Goal: Transaction & Acquisition: Book appointment/travel/reservation

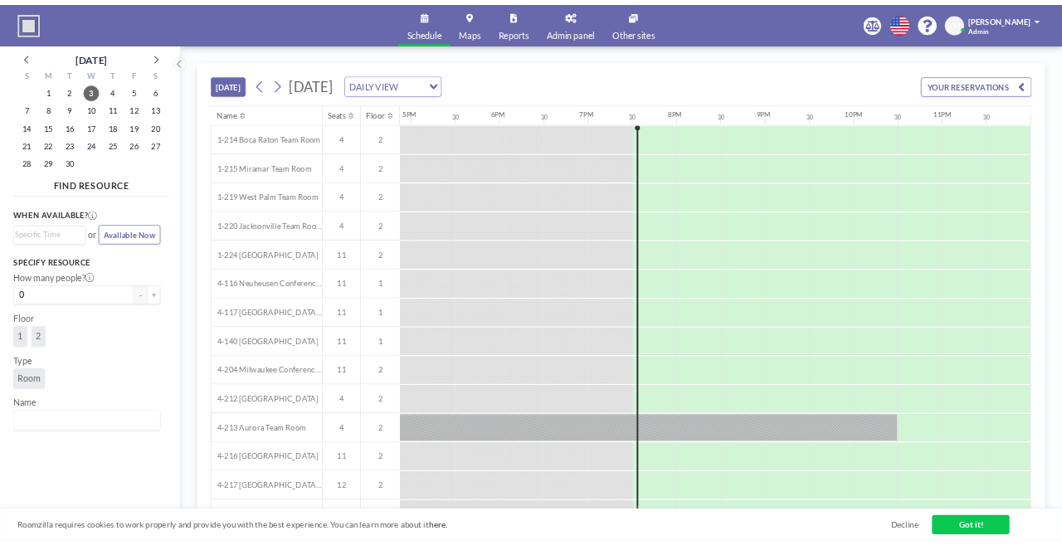
scroll to position [0, 1522]
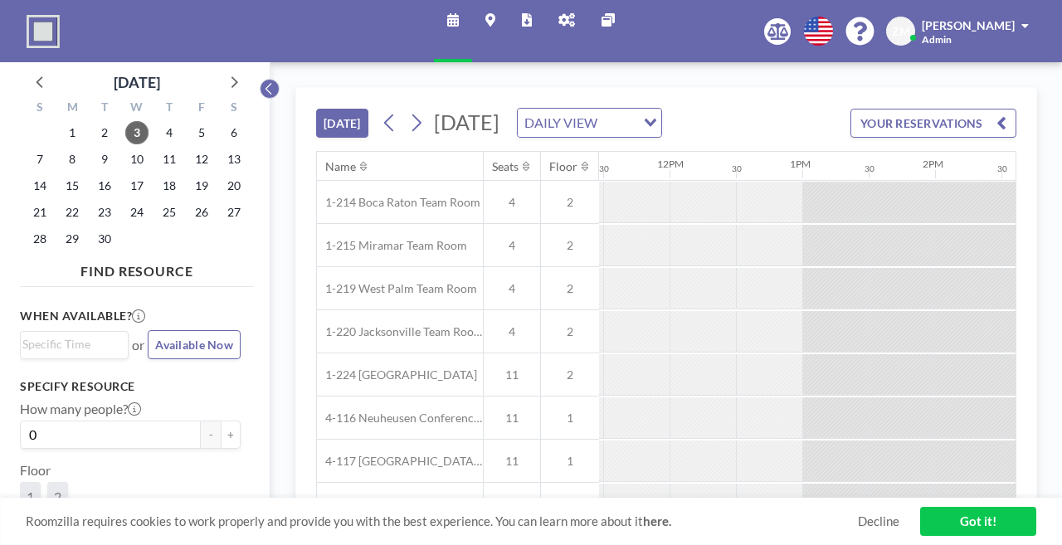
click at [264, 80] on icon at bounding box center [269, 88] width 11 height 17
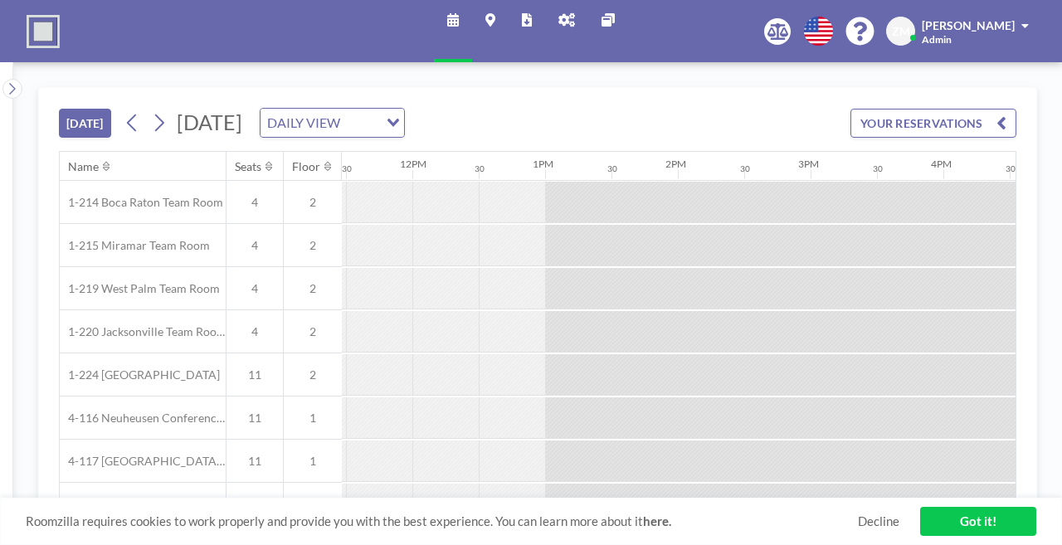
scroll to position [182, 1522]
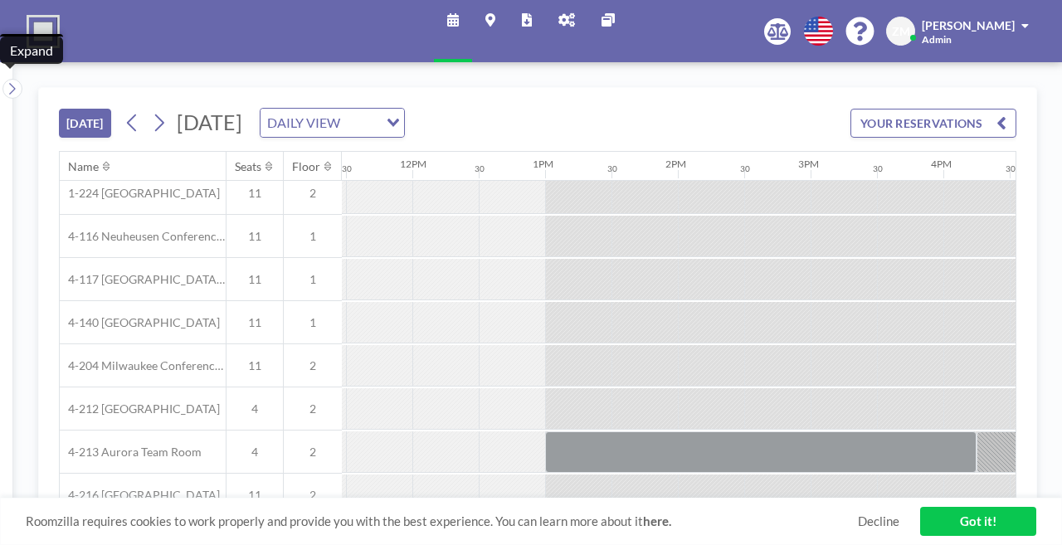
click at [531, 20] on icon at bounding box center [527, 19] width 10 height 13
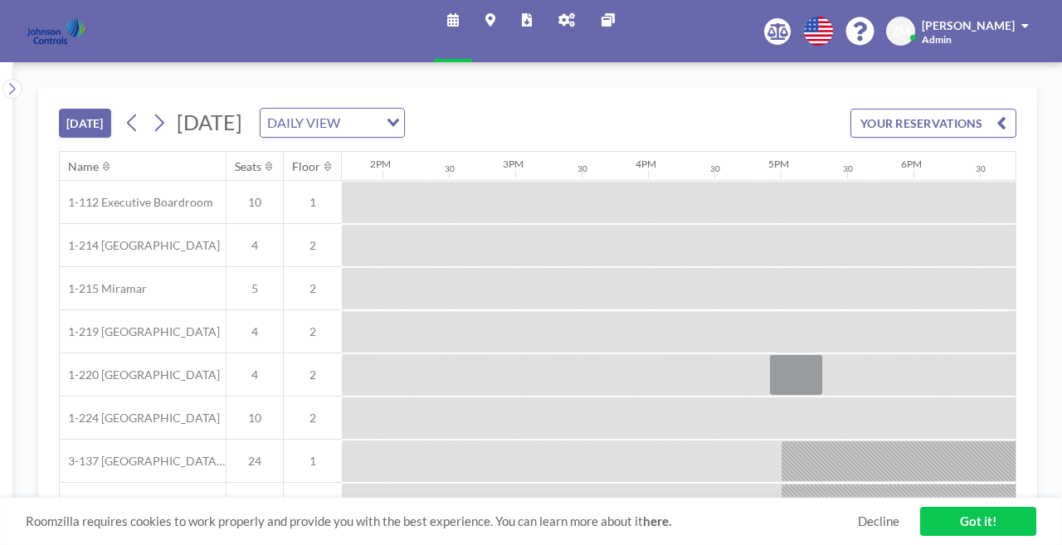
scroll to position [0, 1853]
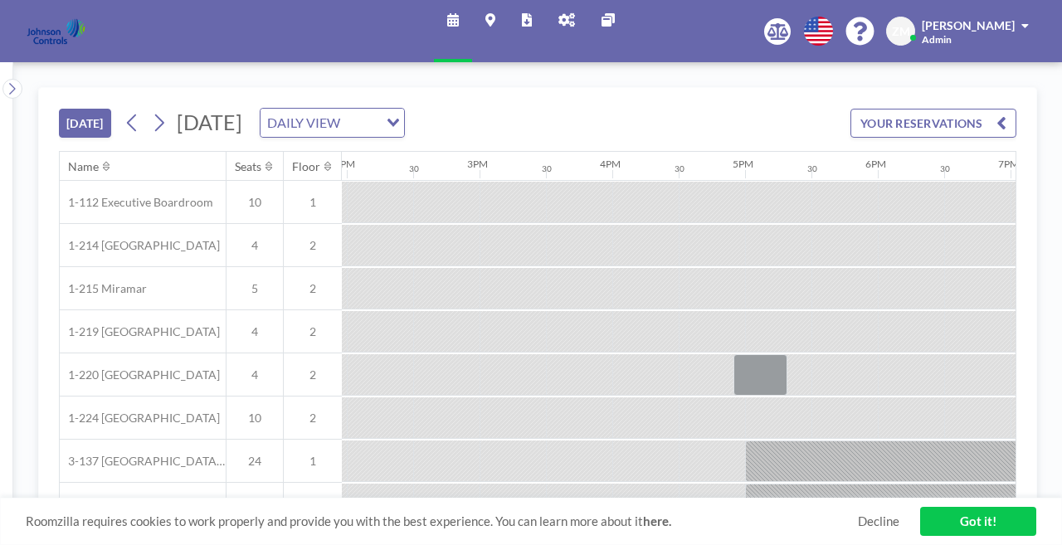
click at [558, 15] on icon at bounding box center [566, 19] width 17 height 13
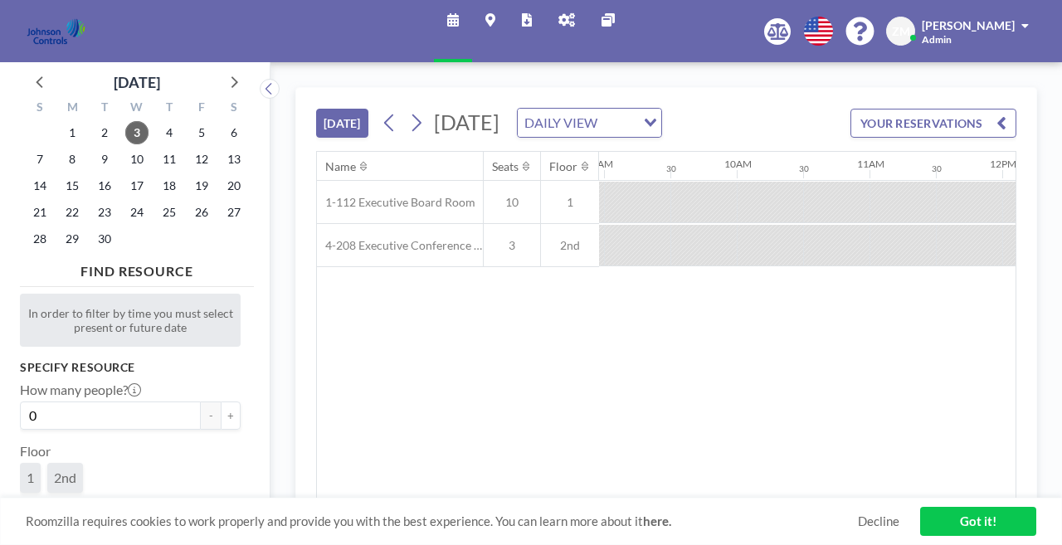
scroll to position [0, 1261]
click at [682, 343] on div "Name Seats Floor 12AM 30 1AM 30 2AM 30 3AM 30 4AM 30 5AM 30 6AM 30 7AM 30 8AM 3…" at bounding box center [666, 325] width 698 height 347
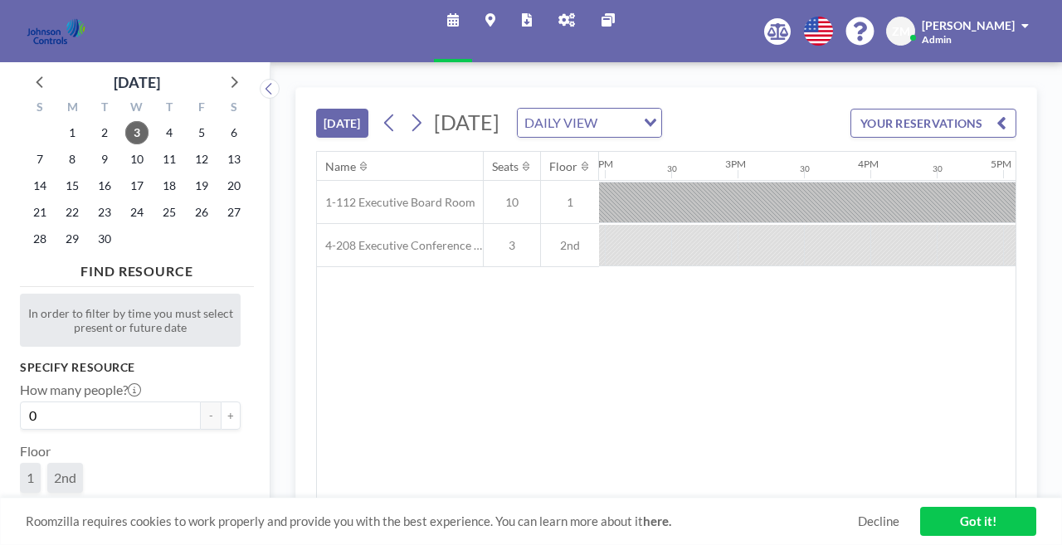
scroll to position [0, 2053]
click at [264, 80] on icon at bounding box center [269, 88] width 11 height 17
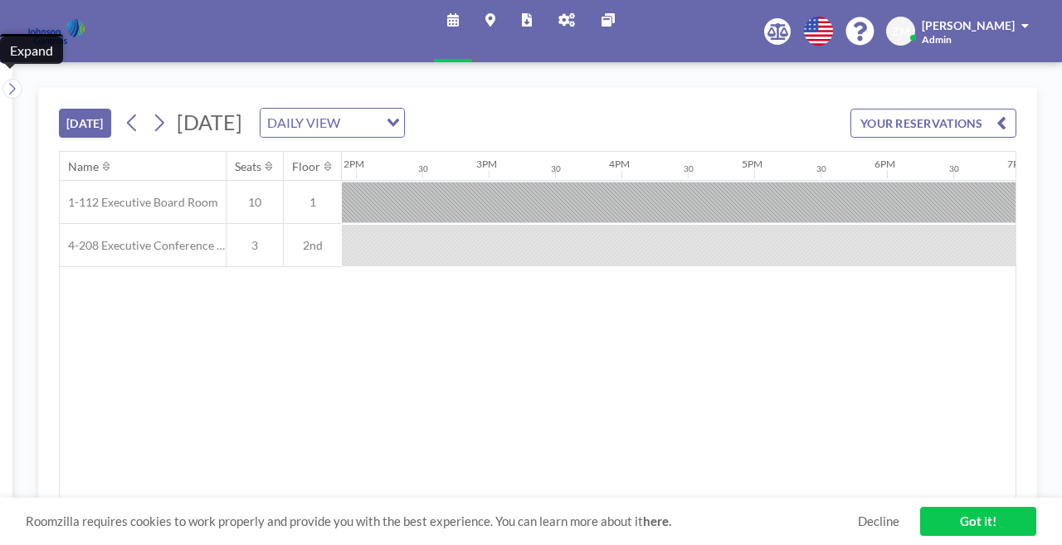
click at [558, 15] on icon at bounding box center [566, 19] width 17 height 13
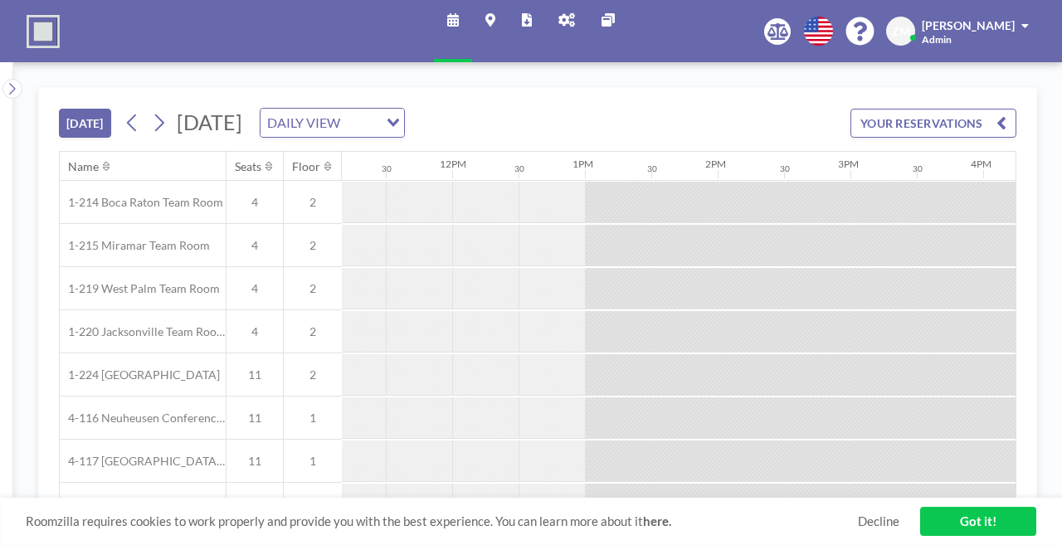
scroll to position [0, 1853]
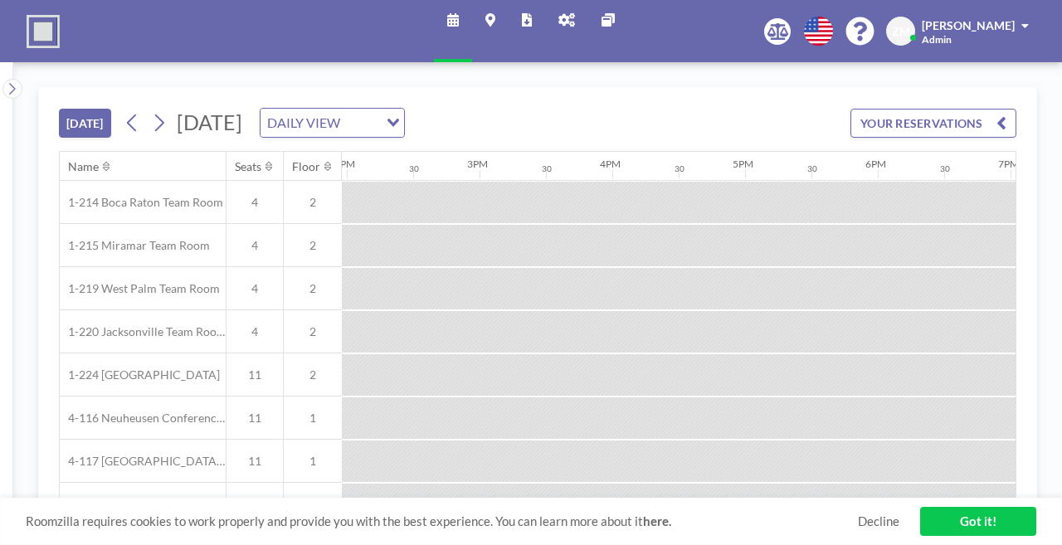
click at [550, 19] on link "Admin panel" at bounding box center [566, 31] width 43 height 62
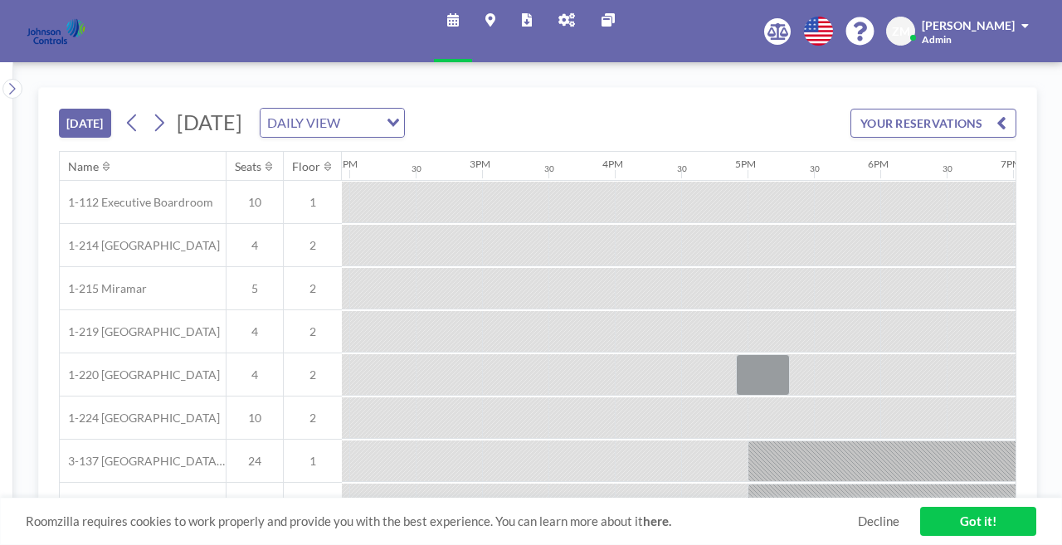
scroll to position [0, 1853]
click at [964, 23] on span "[PERSON_NAME]" at bounding box center [968, 25] width 93 height 14
click at [1003, 96] on link "Log out" at bounding box center [979, 112] width 148 height 33
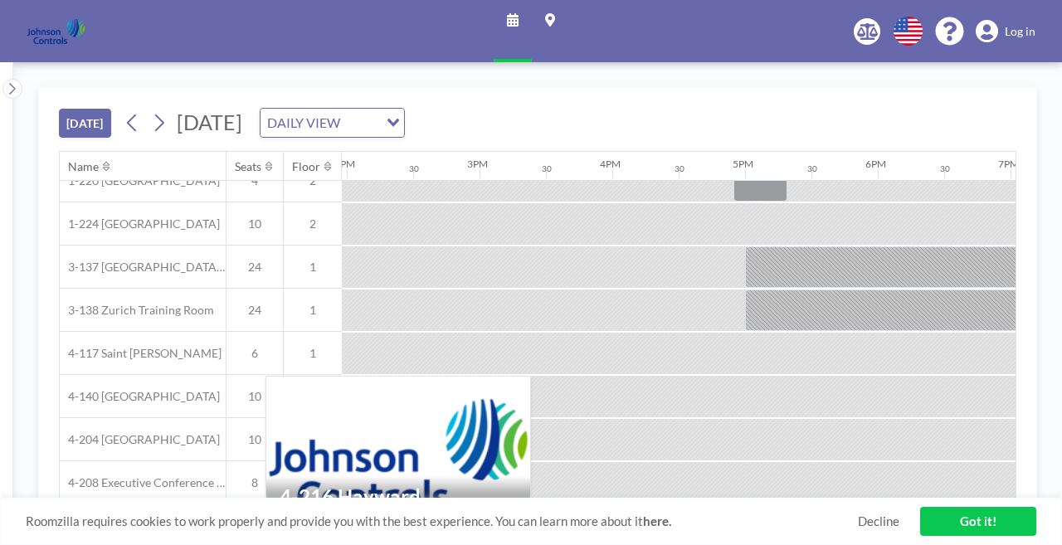
scroll to position [107, 1853]
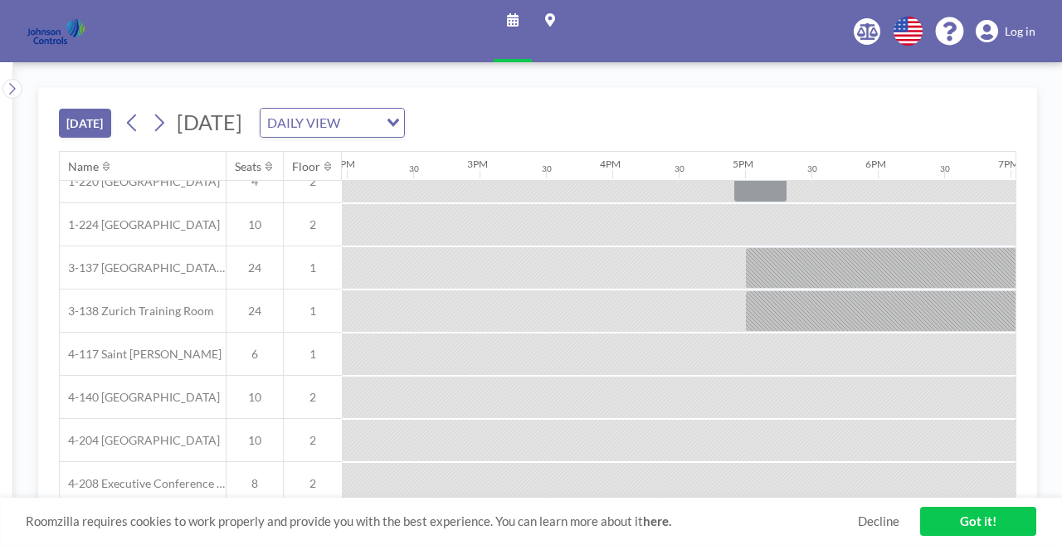
click at [979, 527] on link "Got it!" at bounding box center [978, 521] width 116 height 29
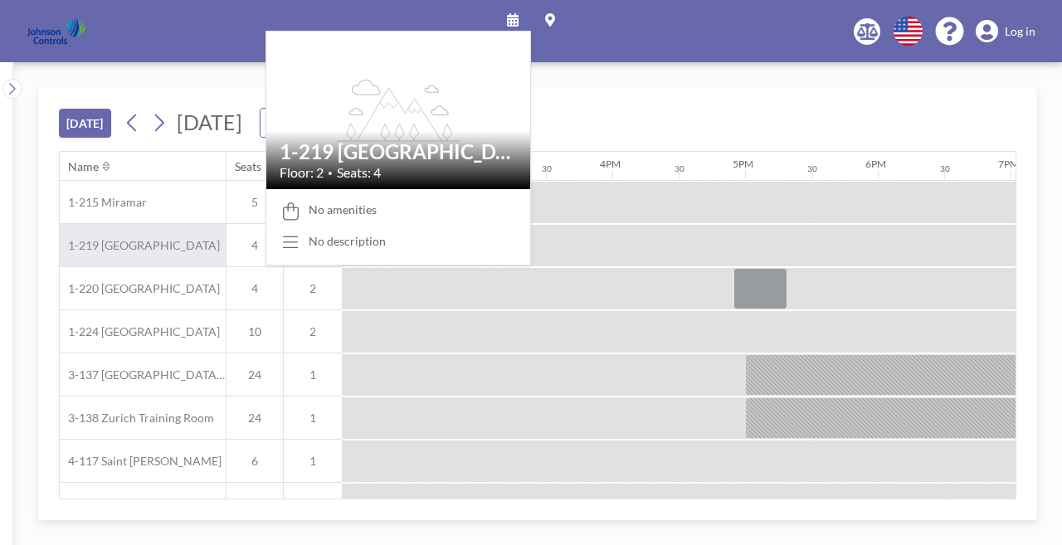
scroll to position [110, 1853]
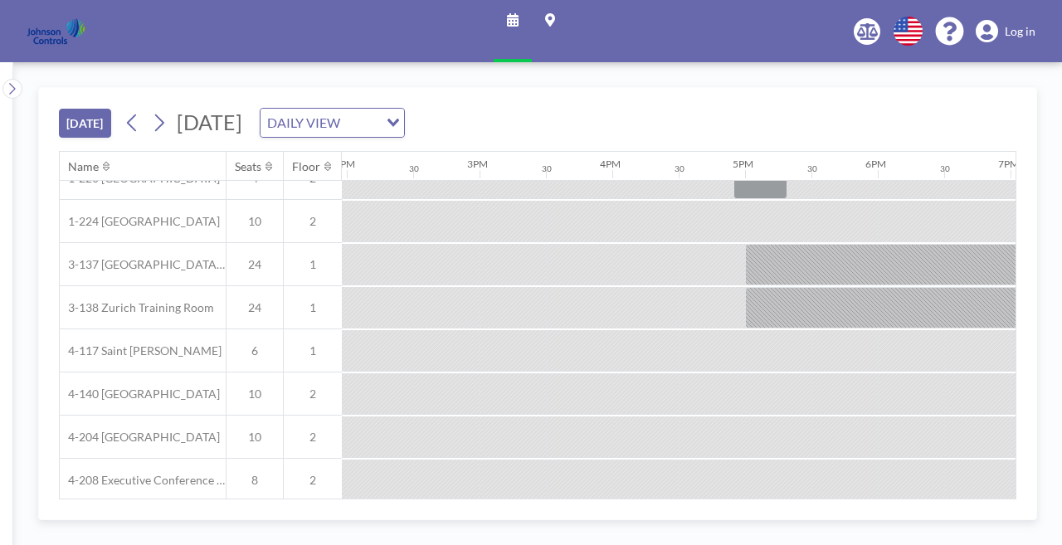
click at [1027, 24] on span "Log in" at bounding box center [1019, 31] width 31 height 15
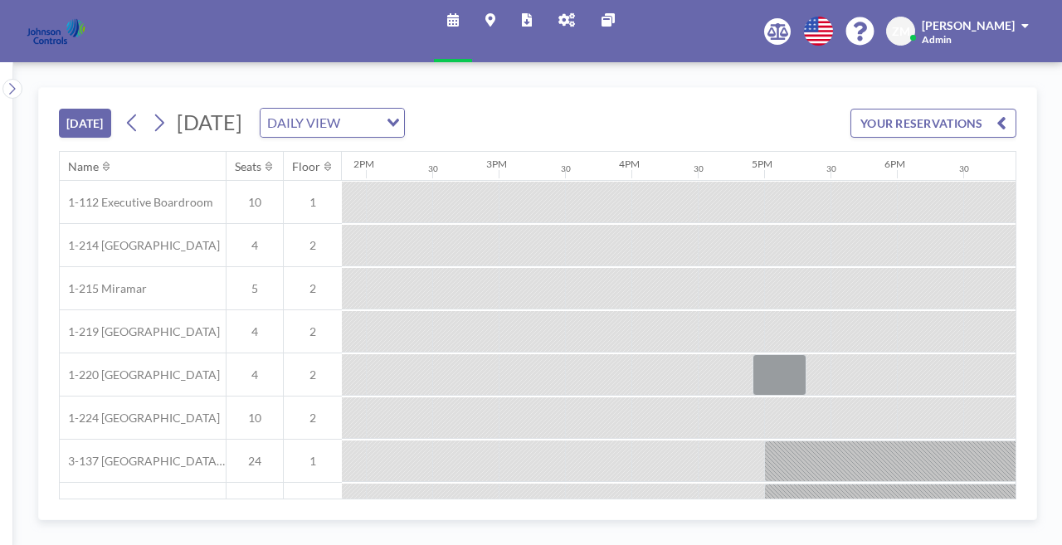
scroll to position [0, 1853]
click at [556, 22] on link "Admin panel" at bounding box center [566, 31] width 43 height 62
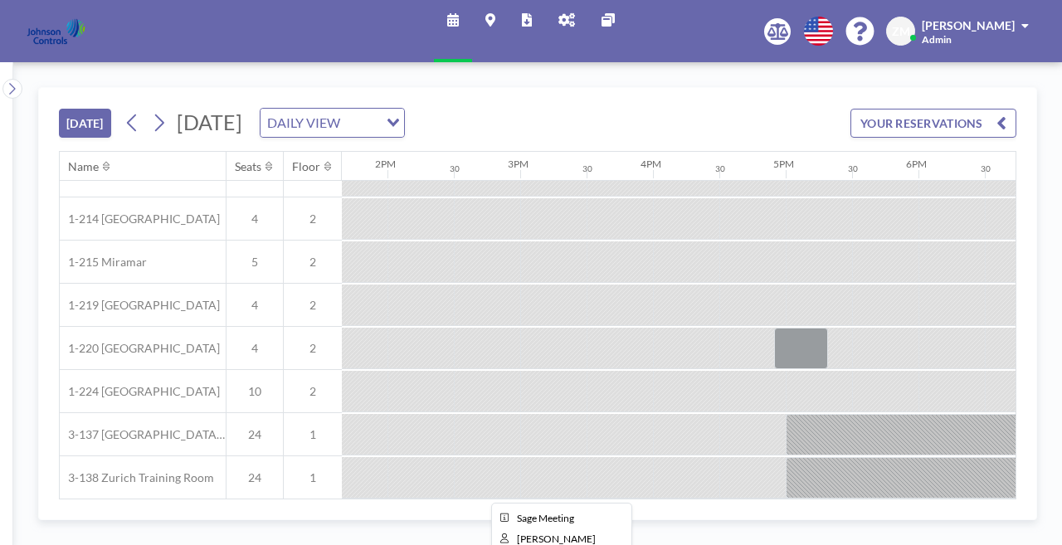
scroll to position [27, 1834]
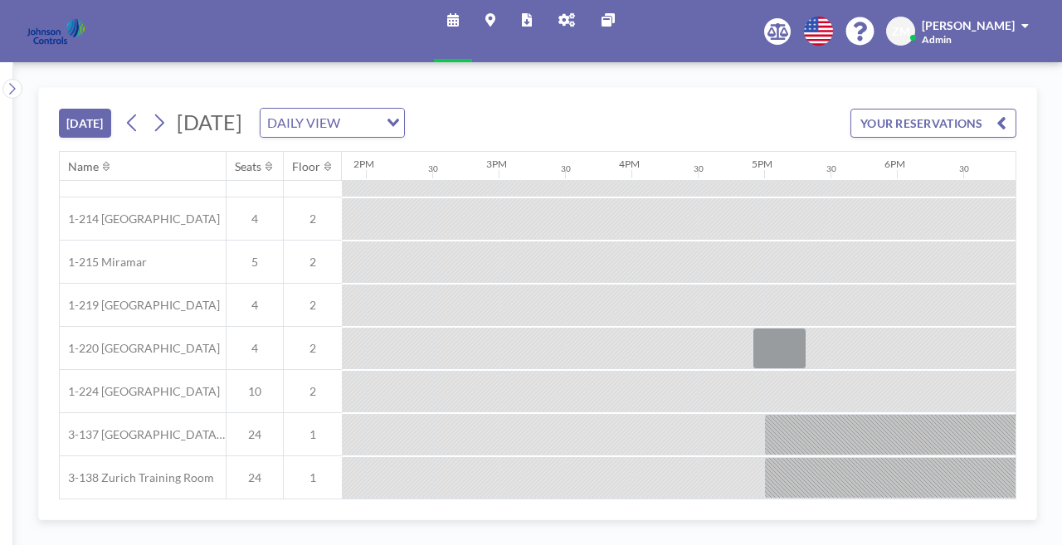
click at [561, 20] on icon at bounding box center [566, 19] width 17 height 13
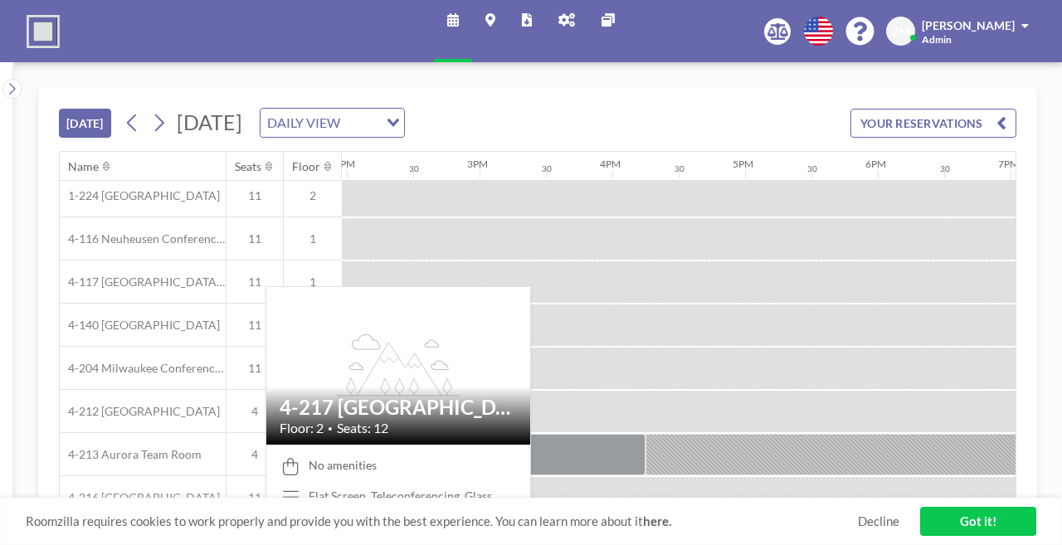
scroll to position [178, 1853]
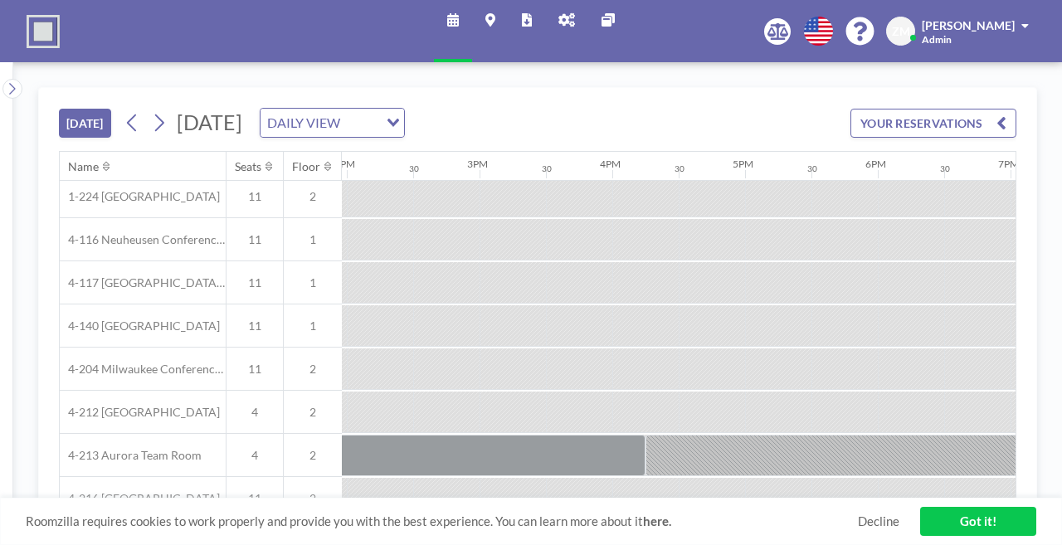
click at [565, 20] on icon at bounding box center [566, 19] width 17 height 13
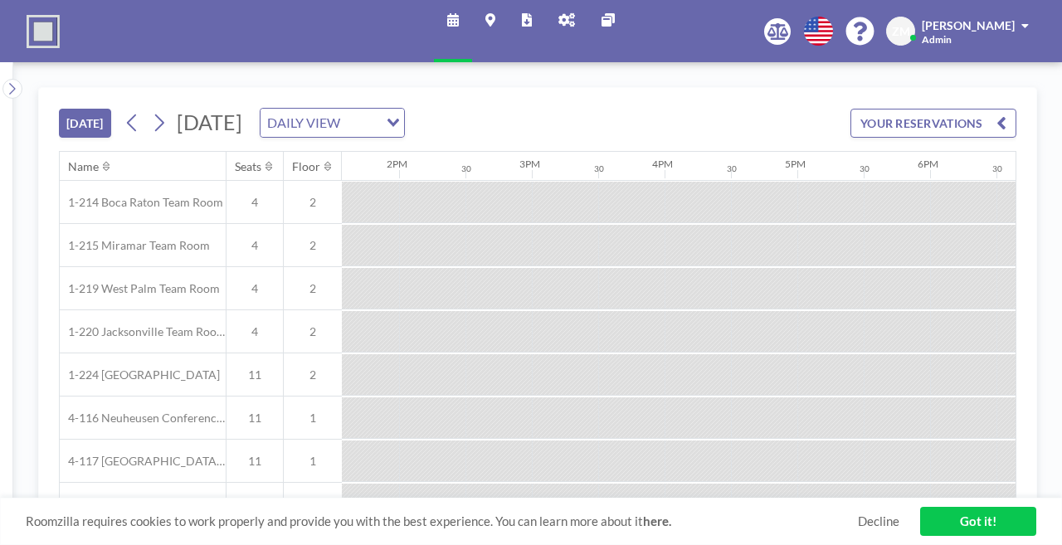
scroll to position [0, 1853]
click at [558, 16] on icon at bounding box center [566, 19] width 17 height 13
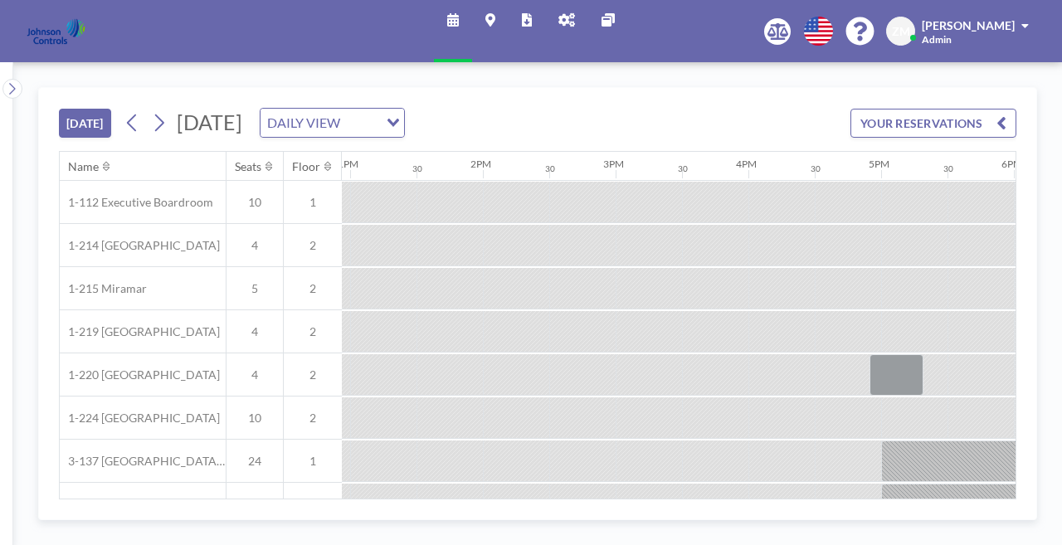
scroll to position [0, 1853]
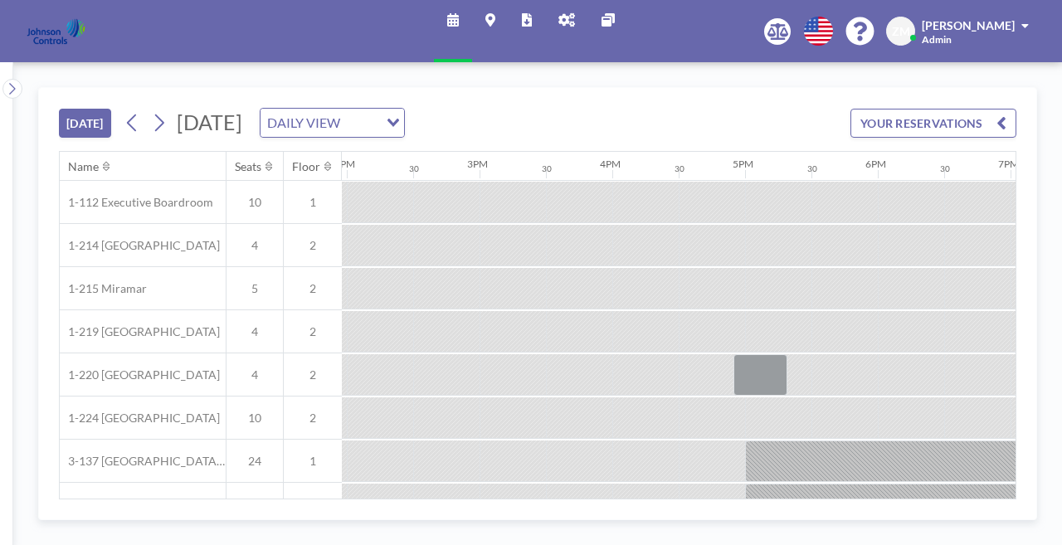
click at [566, 17] on icon at bounding box center [566, 19] width 17 height 13
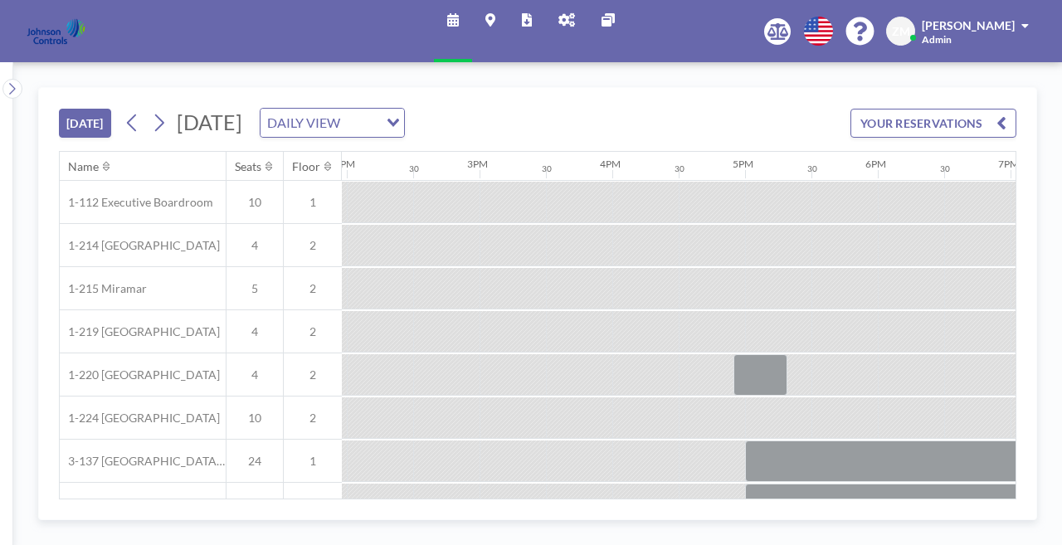
click at [558, 22] on link "Admin panel" at bounding box center [566, 31] width 43 height 62
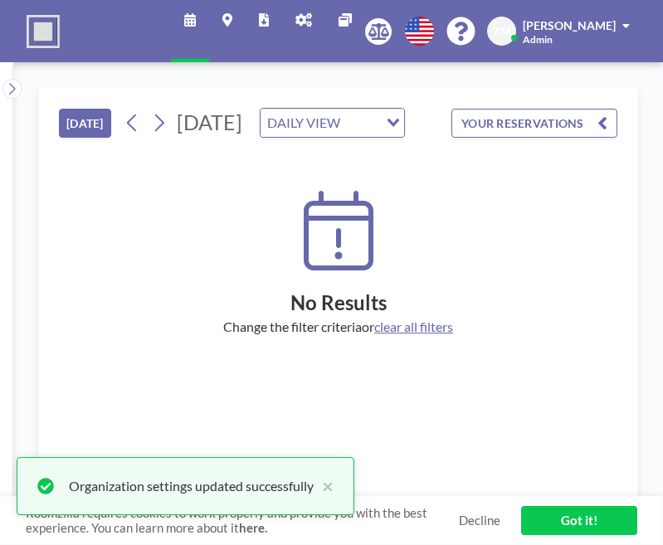
click at [325, 24] on link "Admin panel" at bounding box center [303, 31] width 43 height 62
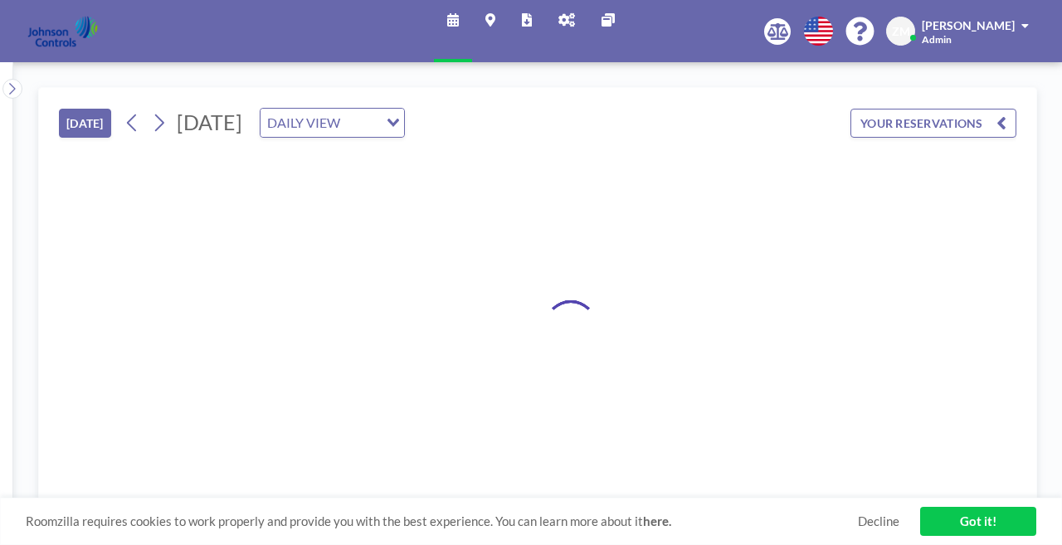
click at [459, 14] on icon at bounding box center [453, 19] width 12 height 13
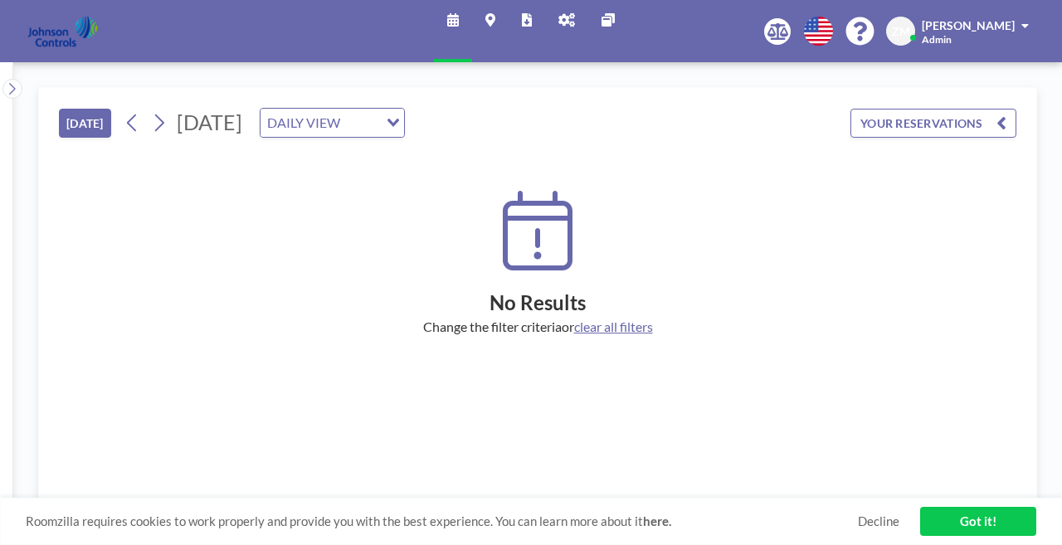
click at [558, 16] on icon at bounding box center [566, 19] width 17 height 13
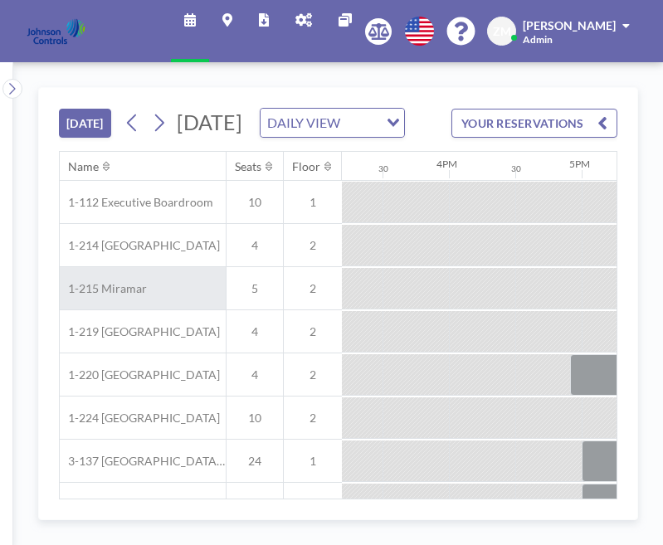
scroll to position [0, 2103]
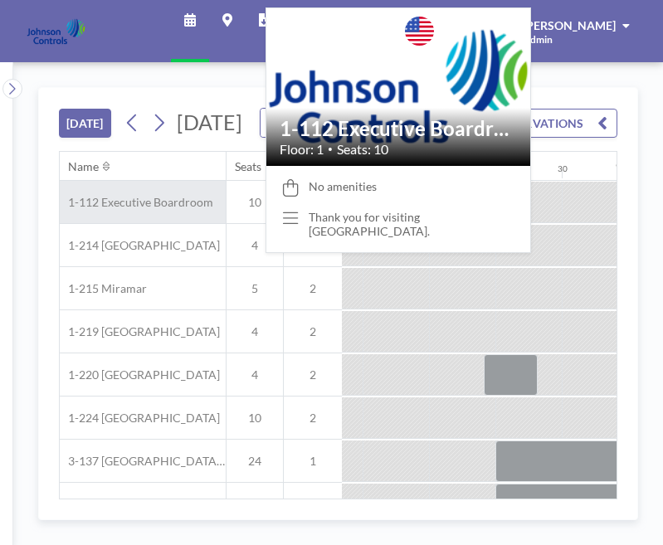
click at [90, 195] on span "1-112 Executive Boardroom" at bounding box center [136, 202] width 153 height 15
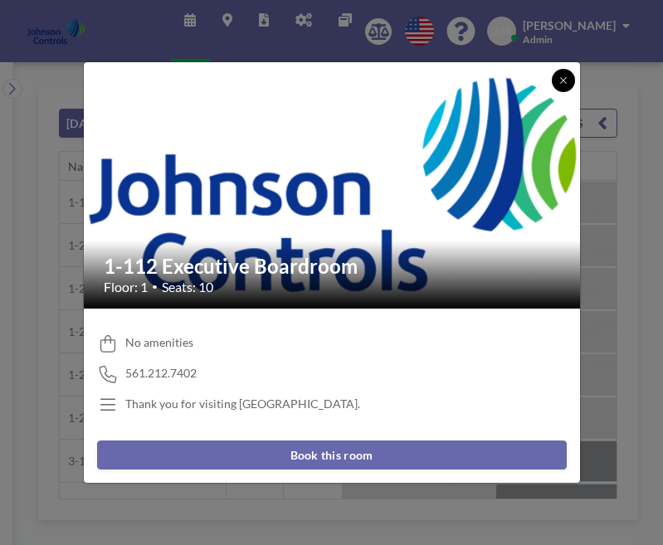
click at [558, 85] on icon at bounding box center [563, 80] width 10 height 10
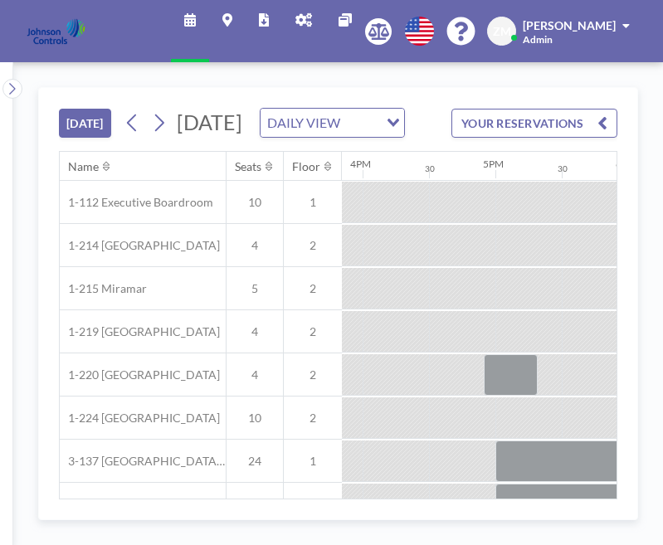
click at [325, 25] on link "Admin panel" at bounding box center [303, 31] width 43 height 62
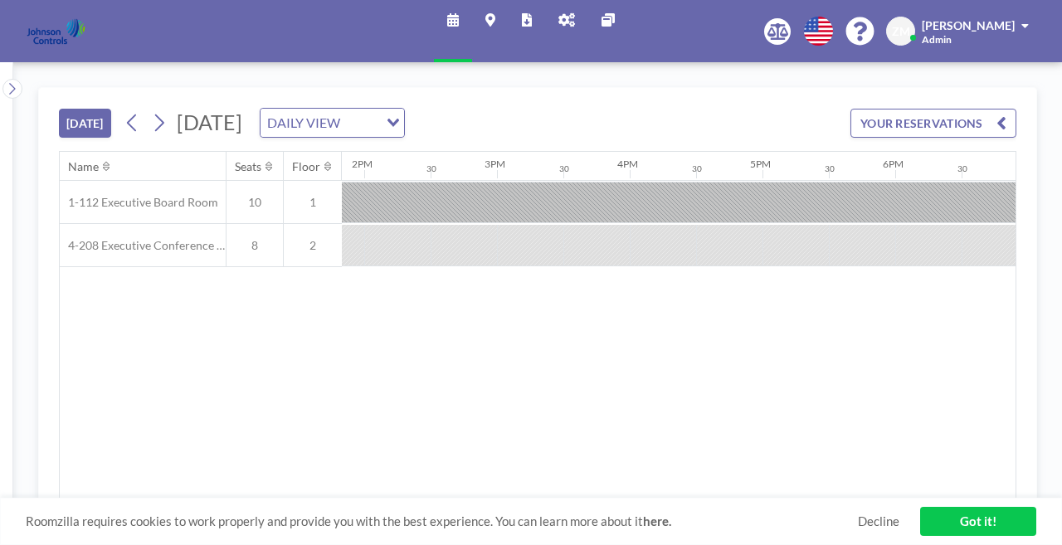
scroll to position [0, 1844]
click at [529, 16] on icon at bounding box center [527, 19] width 10 height 13
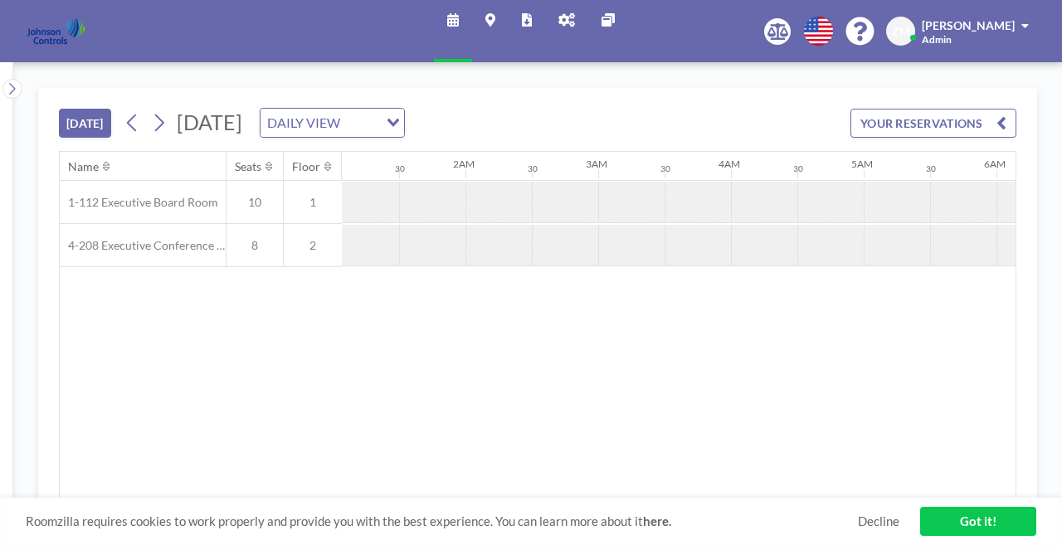
click at [561, 14] on icon at bounding box center [566, 19] width 17 height 13
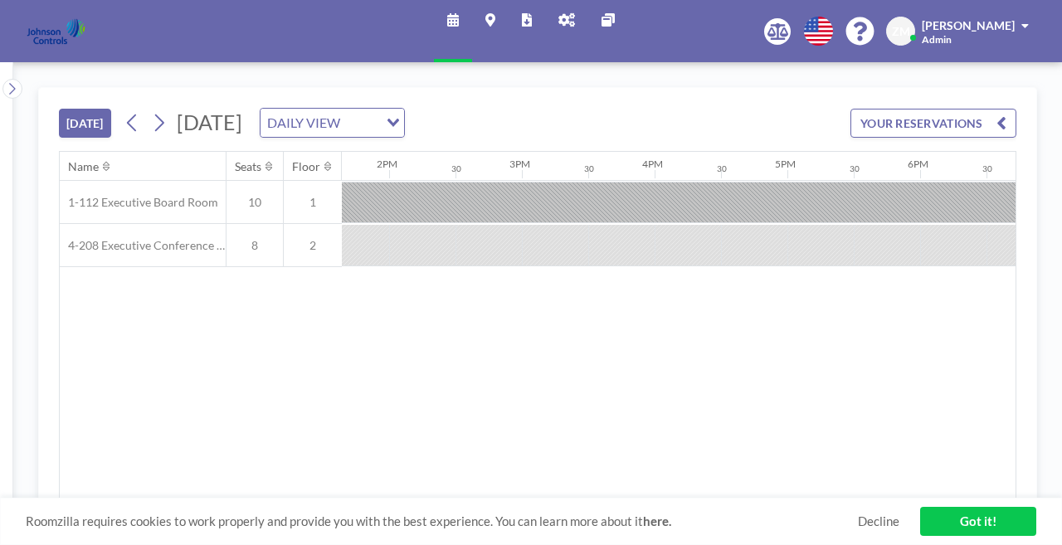
scroll to position [0, 1844]
click at [151, 110] on icon at bounding box center [159, 122] width 16 height 25
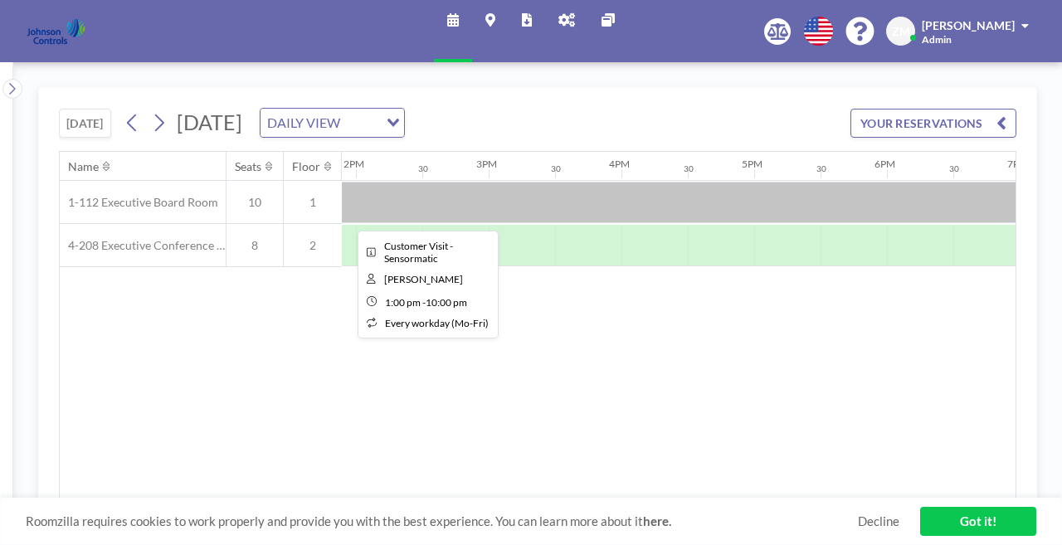
click at [684, 182] on div at bounding box center [820, 202] width 1194 height 41
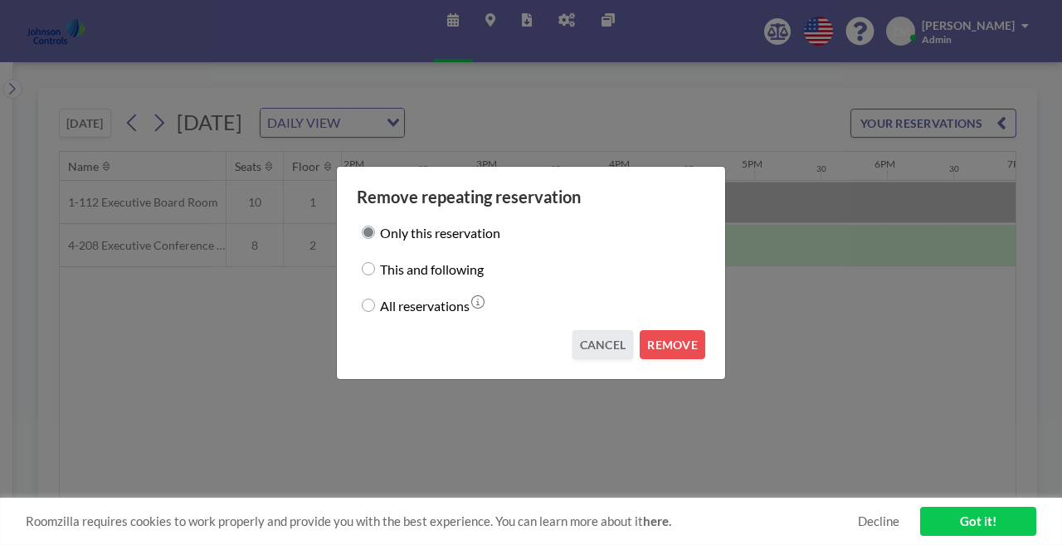
click at [434, 269] on label "This and following" at bounding box center [432, 268] width 104 height 23
click at [375, 269] on input "This and following" at bounding box center [368, 268] width 13 height 13
radio input "true"
click at [647, 333] on button "REMOVE" at bounding box center [673, 344] width 66 height 29
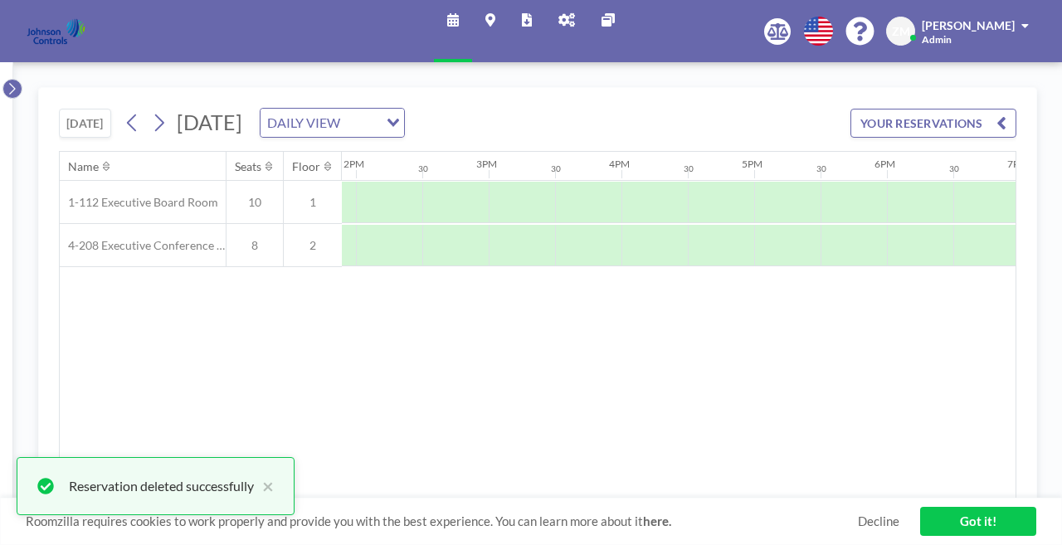
click at [17, 79] on button at bounding box center [12, 89] width 20 height 20
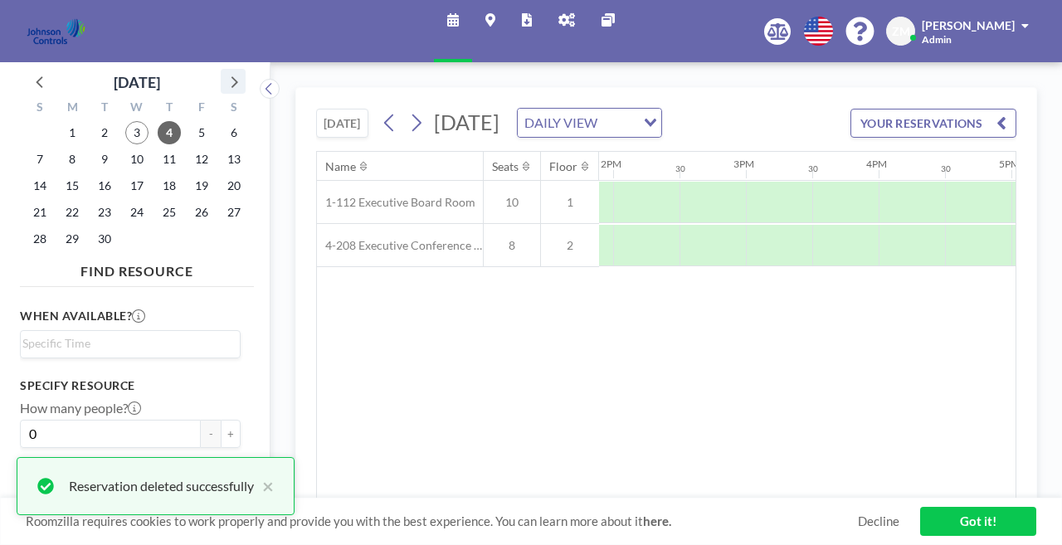
click at [222, 74] on icon at bounding box center [233, 82] width 22 height 22
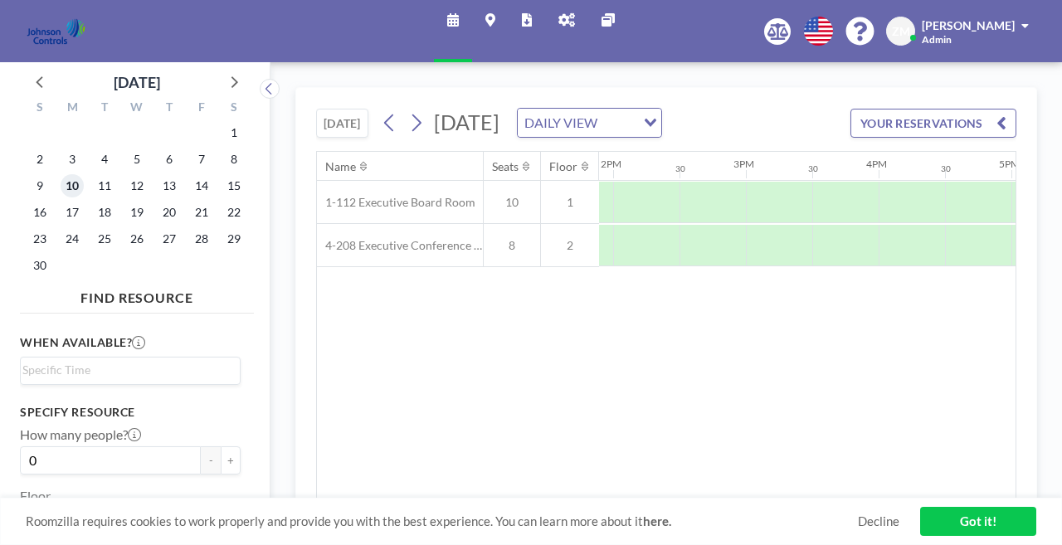
click at [68, 174] on span "10" at bounding box center [72, 185] width 23 height 23
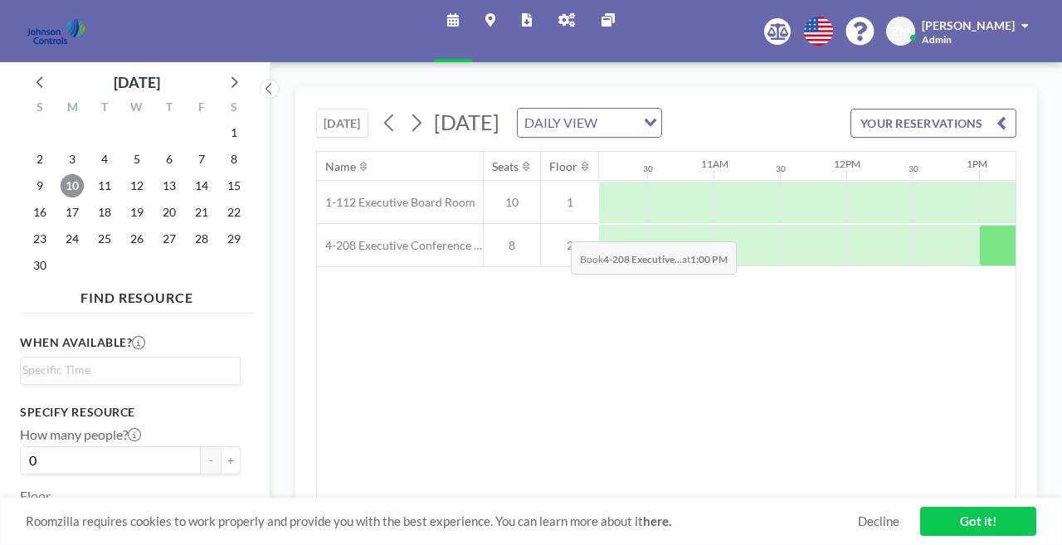
scroll to position [0, 1338]
click at [986, 225] on div at bounding box center [1019, 245] width 66 height 41
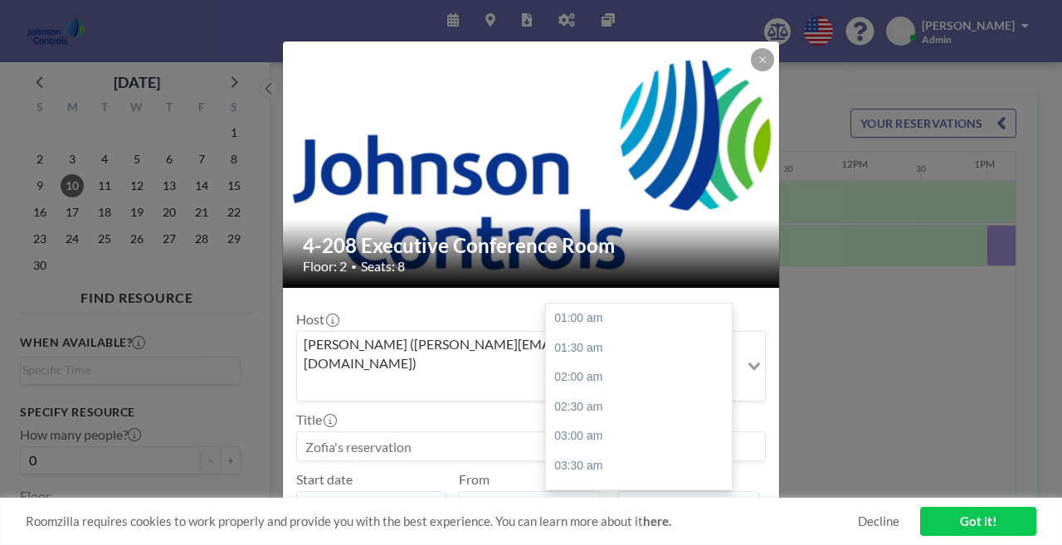
scroll to position [635, 0]
click at [653, 491] on input "01:30 pm" at bounding box center [688, 505] width 141 height 28
type input "01:00 am"
click at [542, 376] on input "Search for option" at bounding box center [518, 387] width 439 height 22
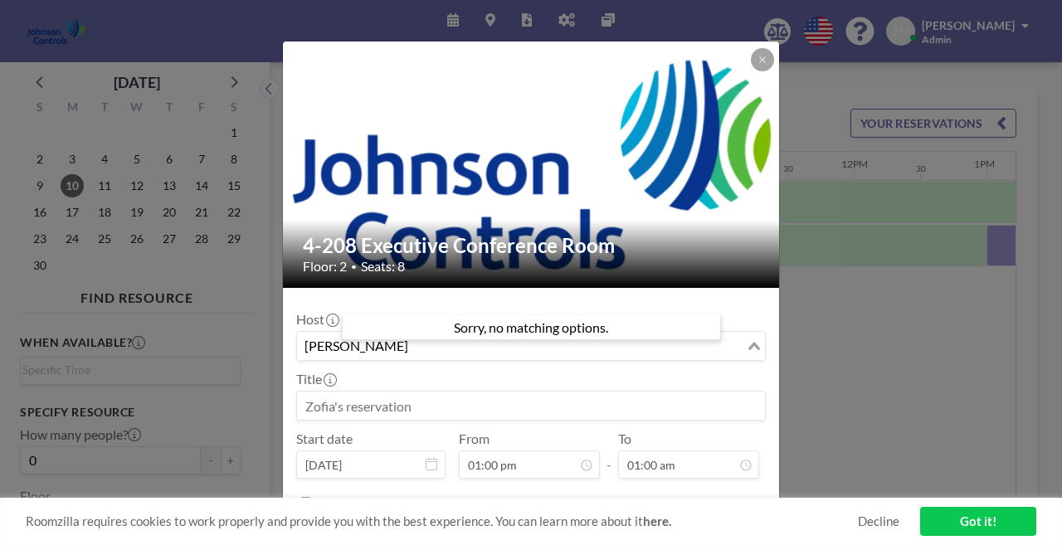
type input "shirl"
paste input "shirl.madison@jci.com"
type input "shirl.madison@jci.com"
click at [429, 392] on input at bounding box center [531, 406] width 468 height 28
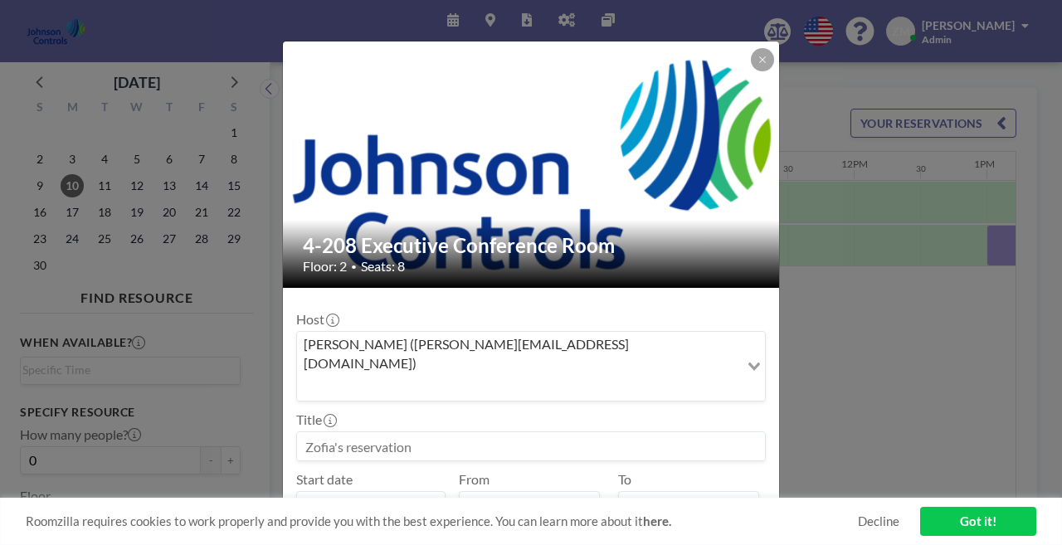
paste input "Sensormatic"
drag, startPoint x: 408, startPoint y: 354, endPoint x: 441, endPoint y: 361, distance: 33.8
click at [408, 432] on input "Sensormatic for Shirl Madison" at bounding box center [531, 446] width 468 height 28
type input "Sensormatic - for [PERSON_NAME]"
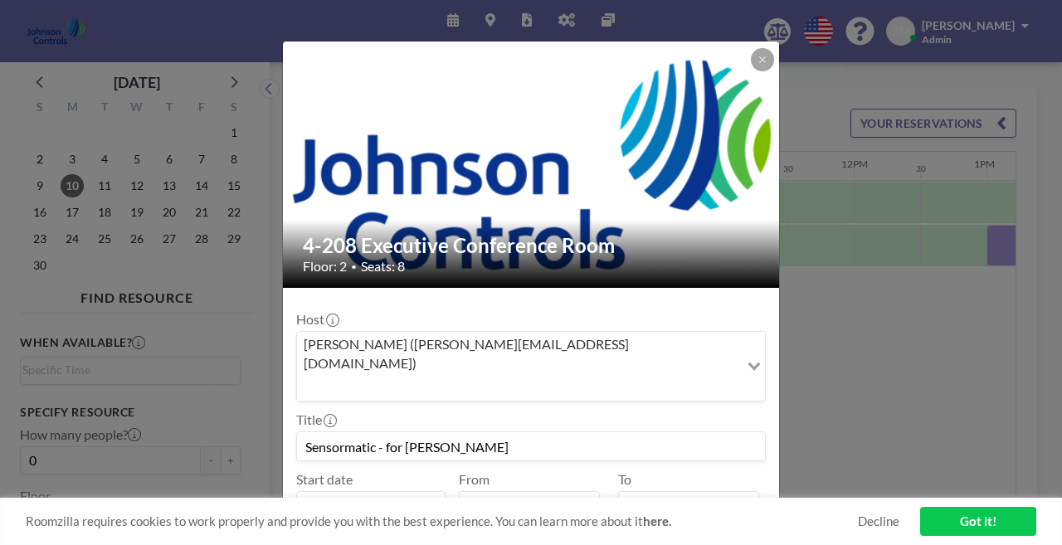
click at [640, 529] on div "Repeat (until [DATE])" at bounding box center [540, 542] width 450 height 27
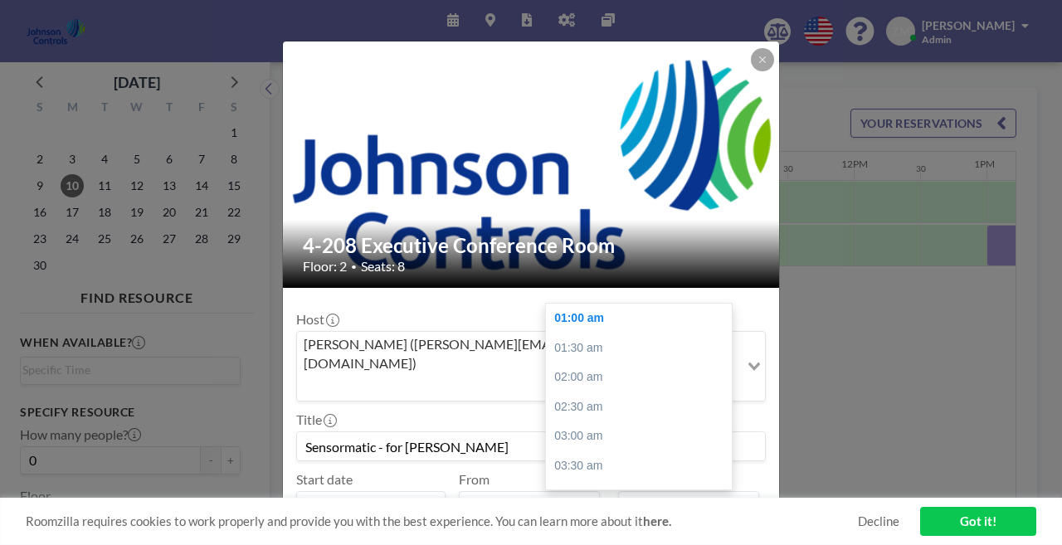
scroll to position [0, 0]
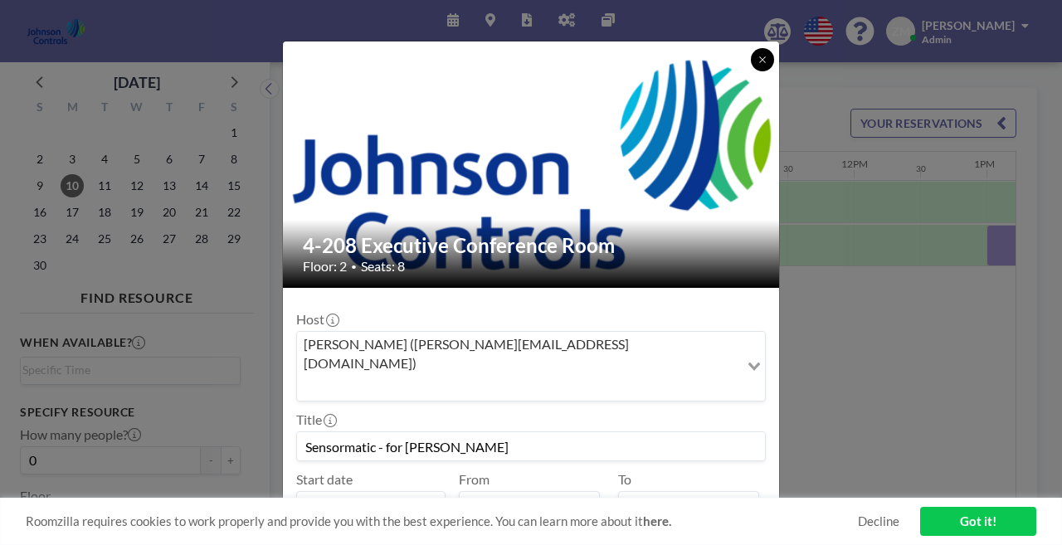
click at [757, 65] on icon at bounding box center [762, 60] width 10 height 10
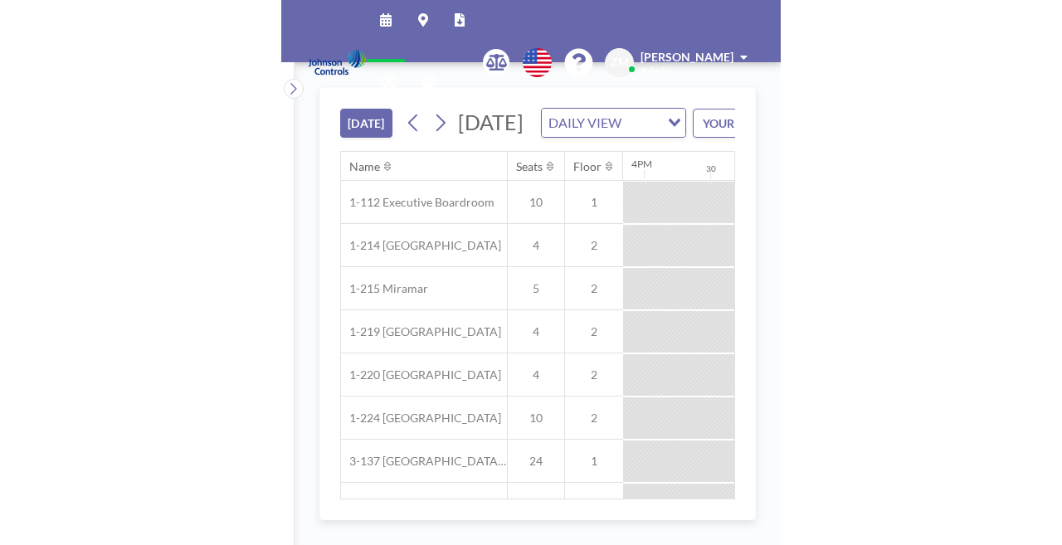
scroll to position [0, 1853]
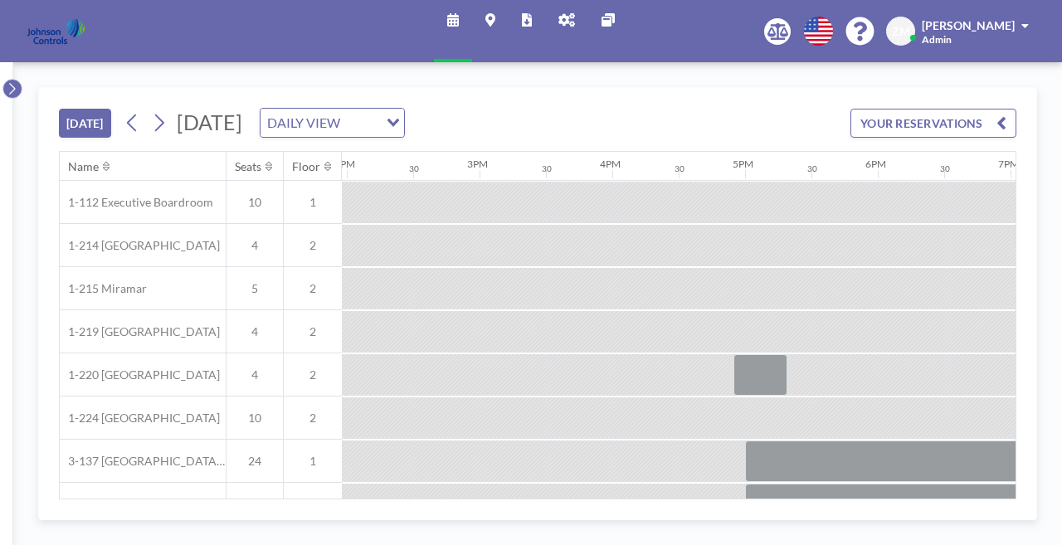
click at [12, 83] on icon at bounding box center [12, 89] width 6 height 12
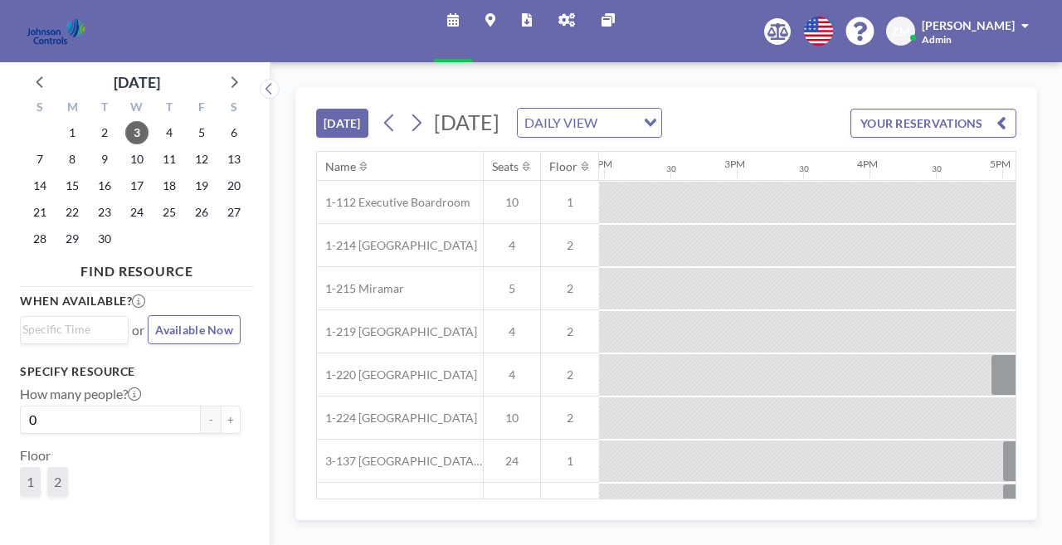
scroll to position [27, 0]
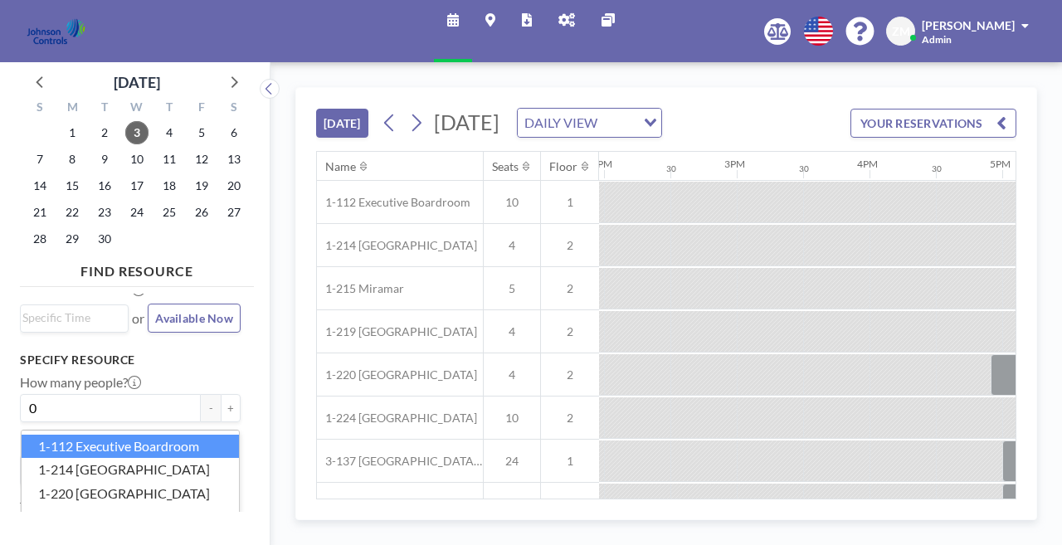
type input "c"
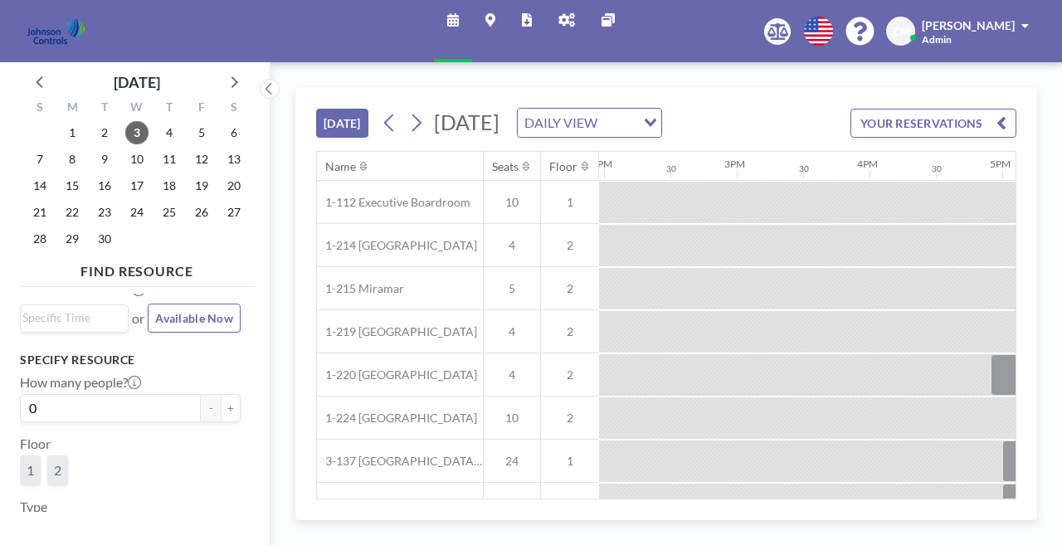
type input "exe"
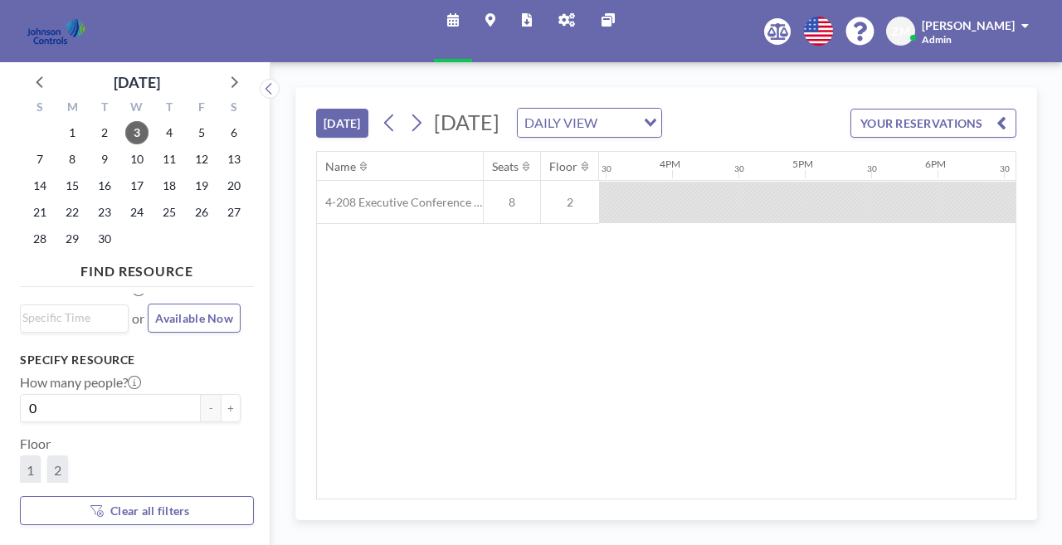
scroll to position [0, 2053]
click at [38, 71] on icon at bounding box center [41, 82] width 22 height 22
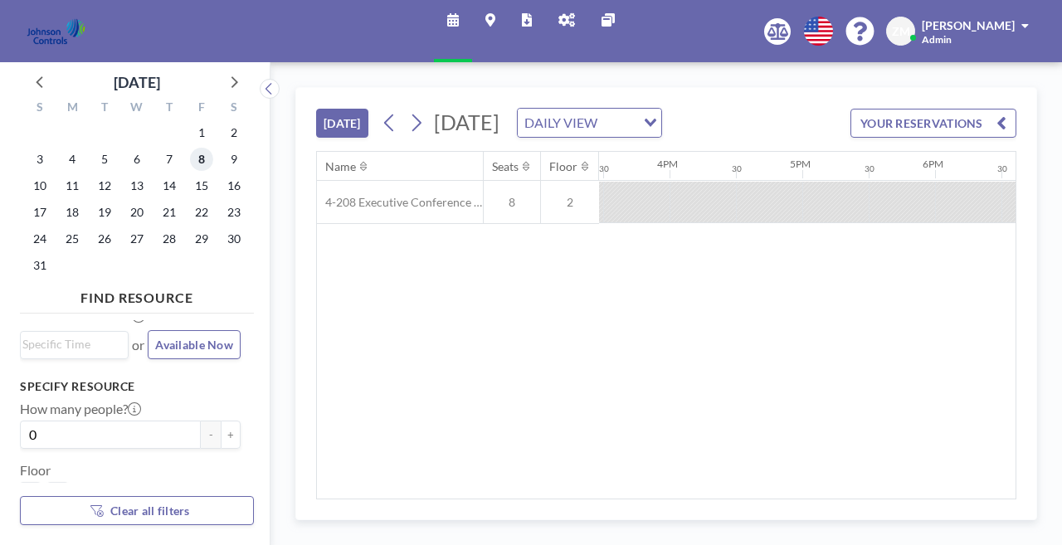
click at [190, 148] on span "8" at bounding box center [201, 159] width 23 height 23
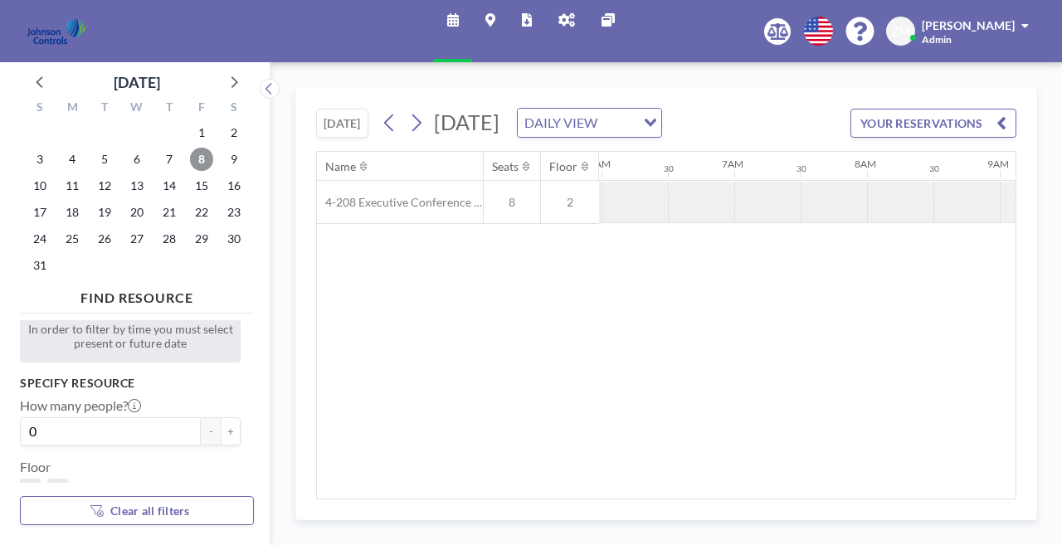
scroll to position [0, 809]
click at [64, 148] on span "4" at bounding box center [72, 159] width 23 height 23
click at [38, 72] on icon at bounding box center [41, 82] width 22 height 22
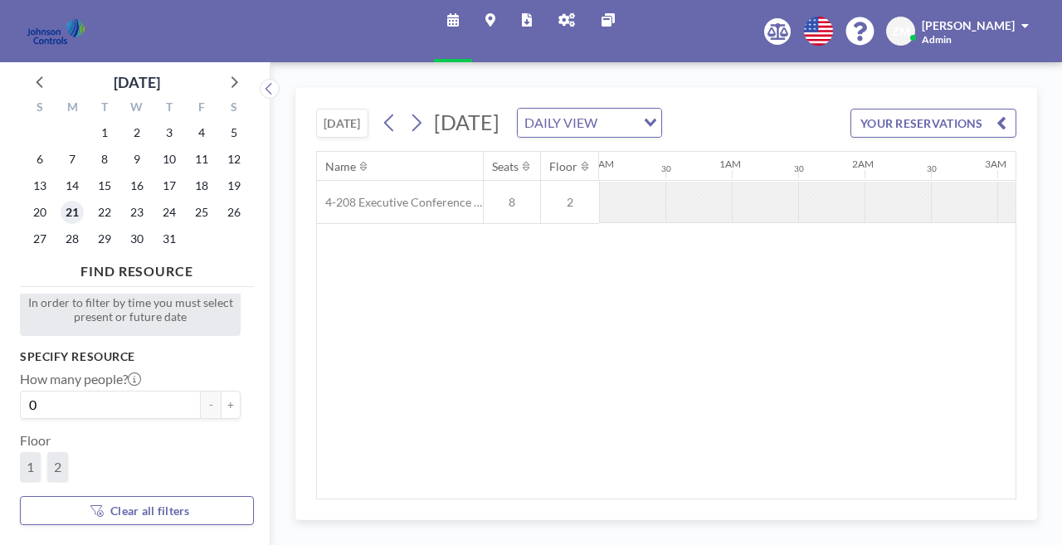
click at [66, 201] on span "21" at bounding box center [72, 212] width 23 height 23
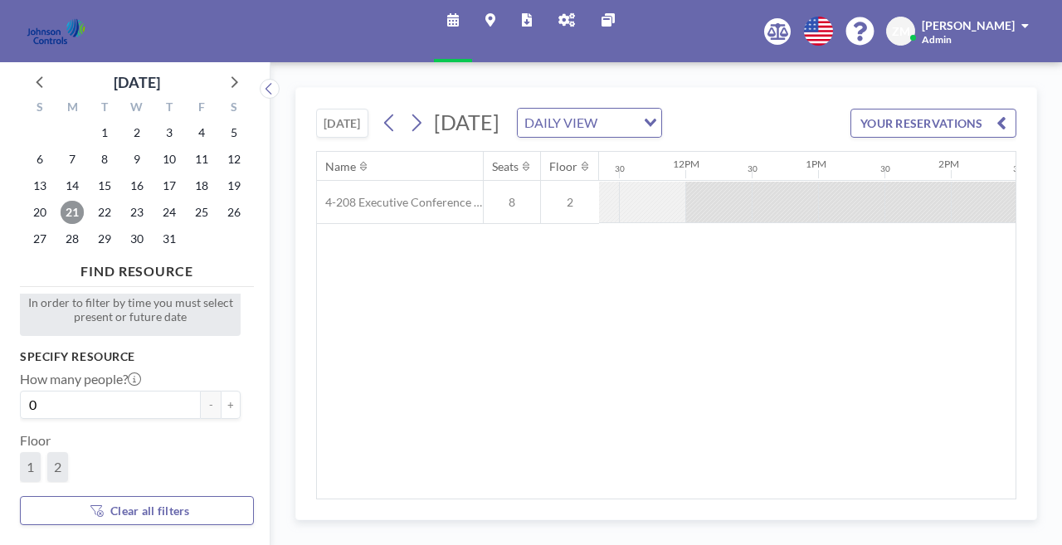
scroll to position [0, 2053]
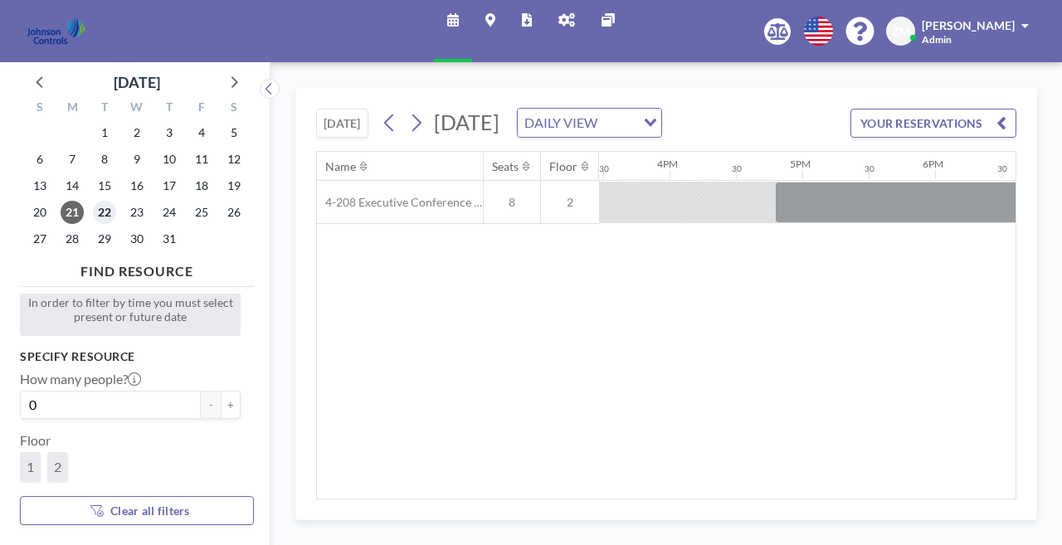
click at [93, 201] on span "22" at bounding box center [104, 212] width 23 height 23
click at [190, 121] on span "4" at bounding box center [201, 132] width 23 height 23
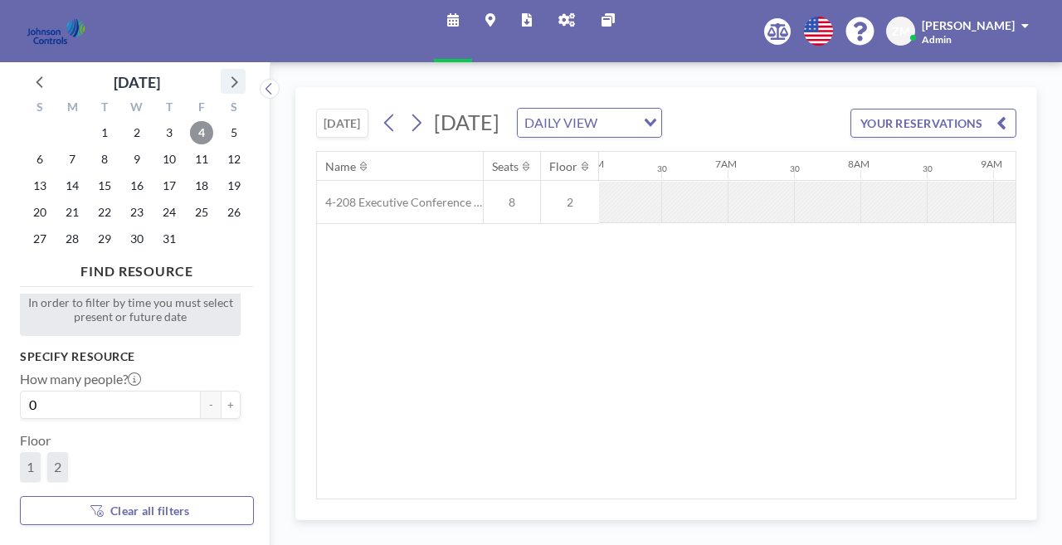
scroll to position [0, 809]
click at [222, 71] on icon at bounding box center [233, 82] width 22 height 22
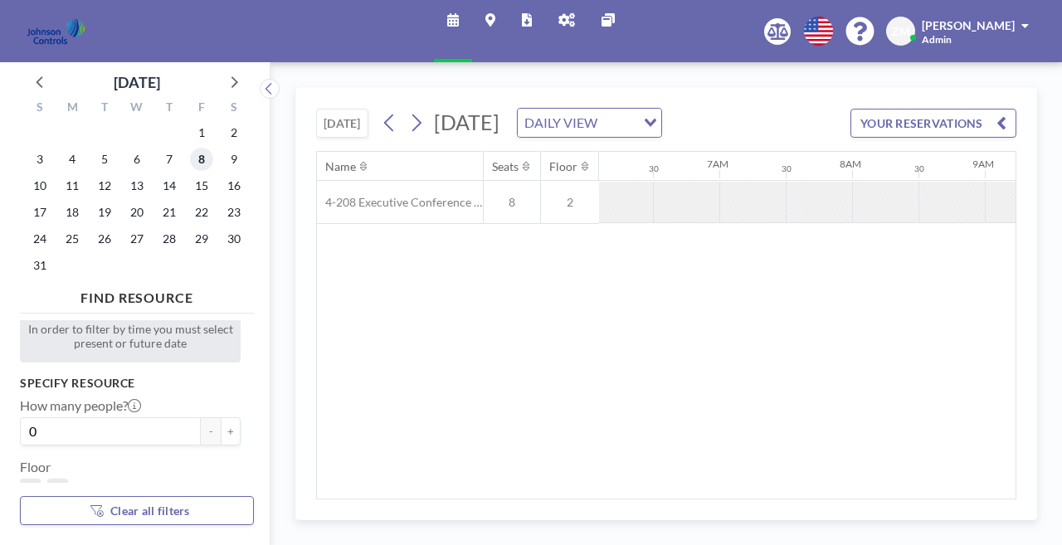
click at [190, 148] on span "8" at bounding box center [201, 159] width 23 height 23
click at [222, 71] on icon at bounding box center [233, 82] width 22 height 22
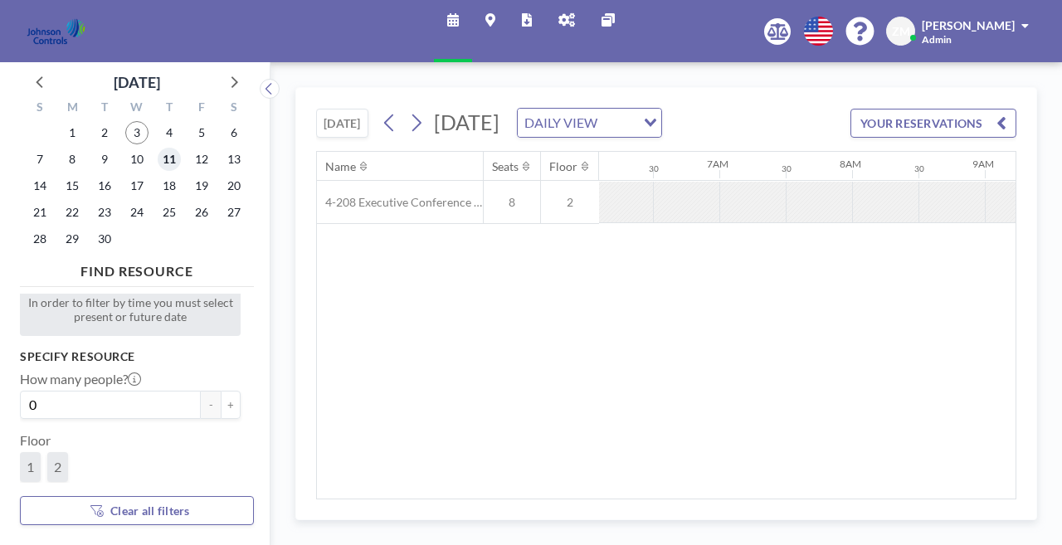
click at [158, 148] on span "11" at bounding box center [169, 159] width 23 height 23
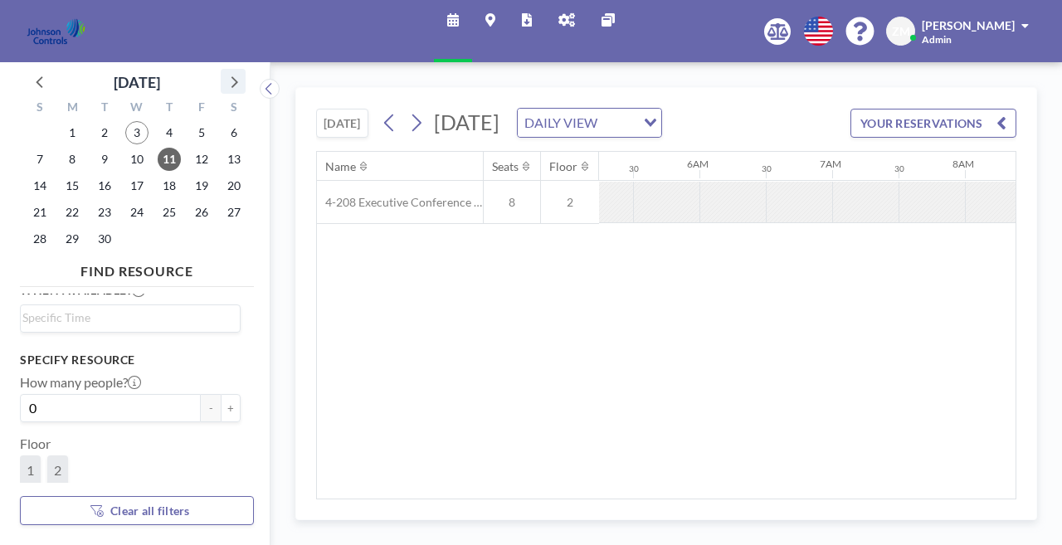
click at [222, 71] on icon at bounding box center [233, 82] width 22 height 22
click at [166, 94] on div "S M T W T F S 28 29 30 1 2 3 4 5 6 7 8 9 10 11 12 13 14 15 16 17 18 19 20 21 22…" at bounding box center [137, 175] width 234 height 163
click at [222, 73] on icon at bounding box center [233, 82] width 22 height 22
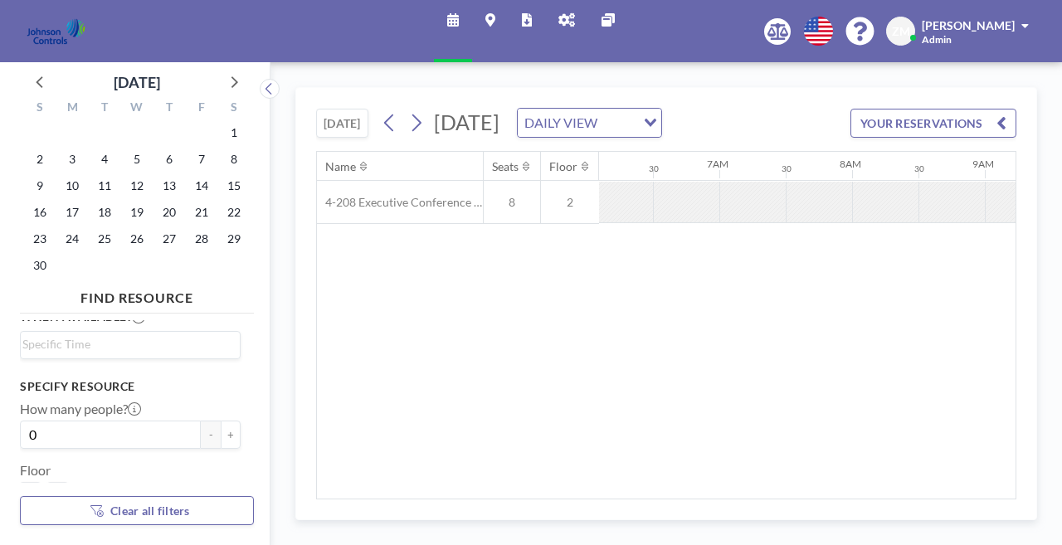
click at [97, 173] on div "11" at bounding box center [105, 186] width 32 height 27
click at [93, 174] on span "11" at bounding box center [104, 185] width 23 height 23
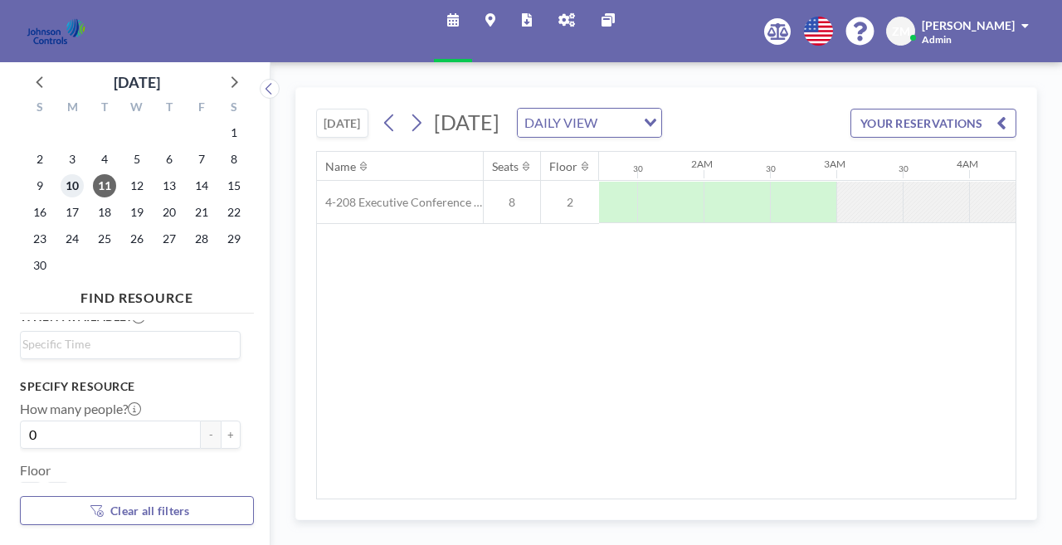
click at [63, 174] on span "10" at bounding box center [72, 185] width 23 height 23
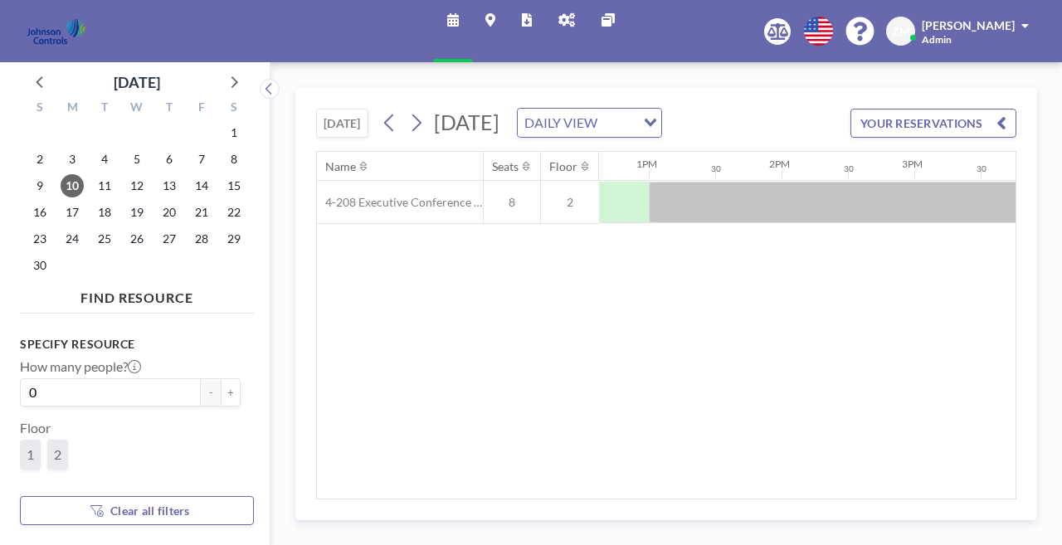
scroll to position [106, 0]
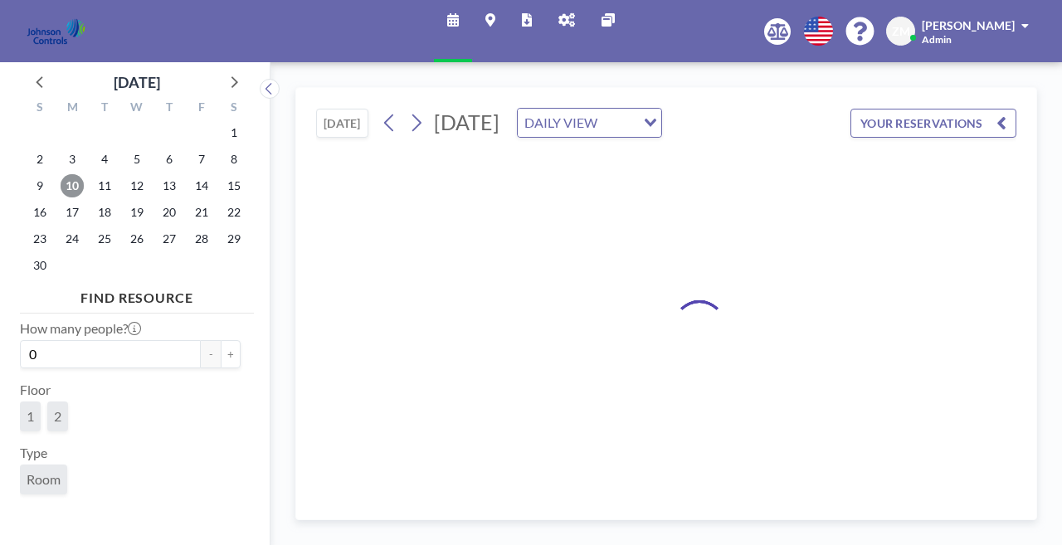
scroll to position [49, 0]
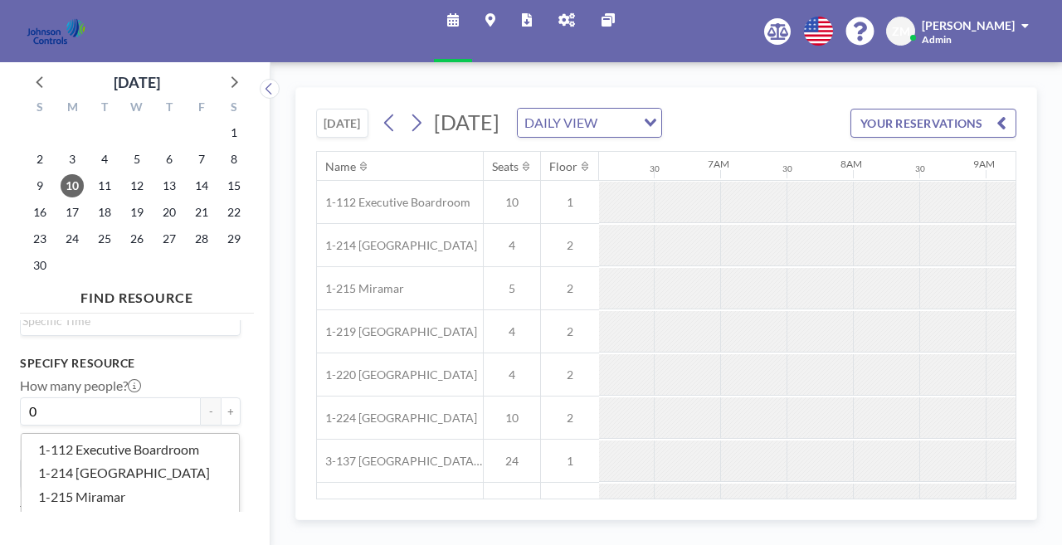
scroll to position [0, 809]
click at [102, 534] on li "1-112 Executive Boardroom" at bounding box center [130, 546] width 217 height 24
type input "bo"
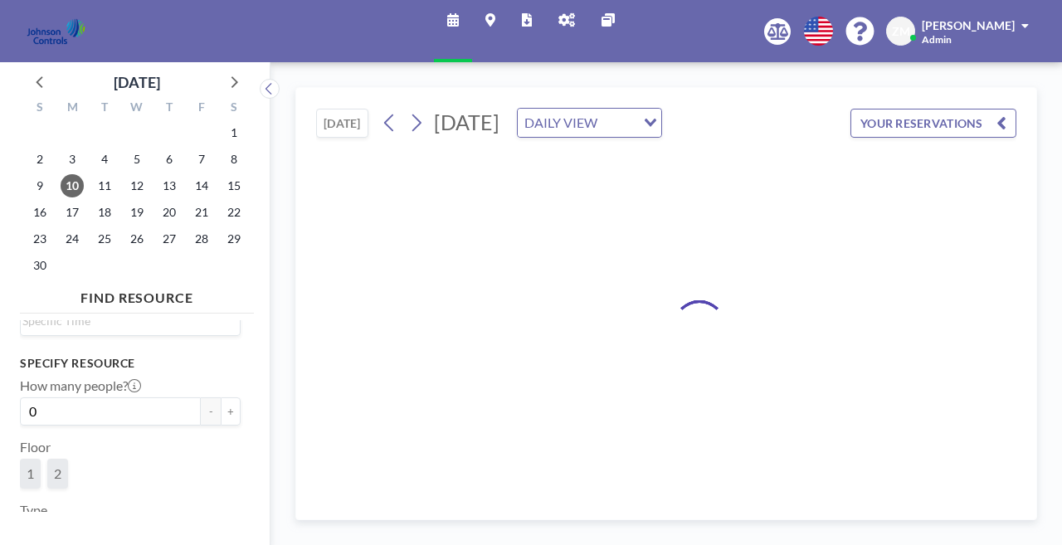
click at [135, 466] on div "Specify resource How many people? 0 - + Floor 1 2 Type Room Name Loading..." at bounding box center [130, 485] width 221 height 259
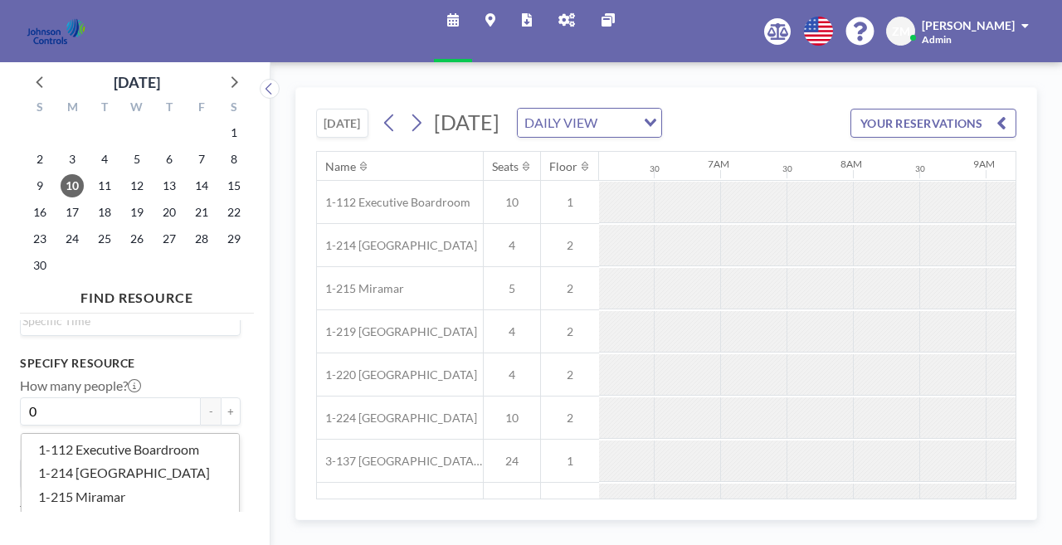
scroll to position [0, 809]
type input "con"
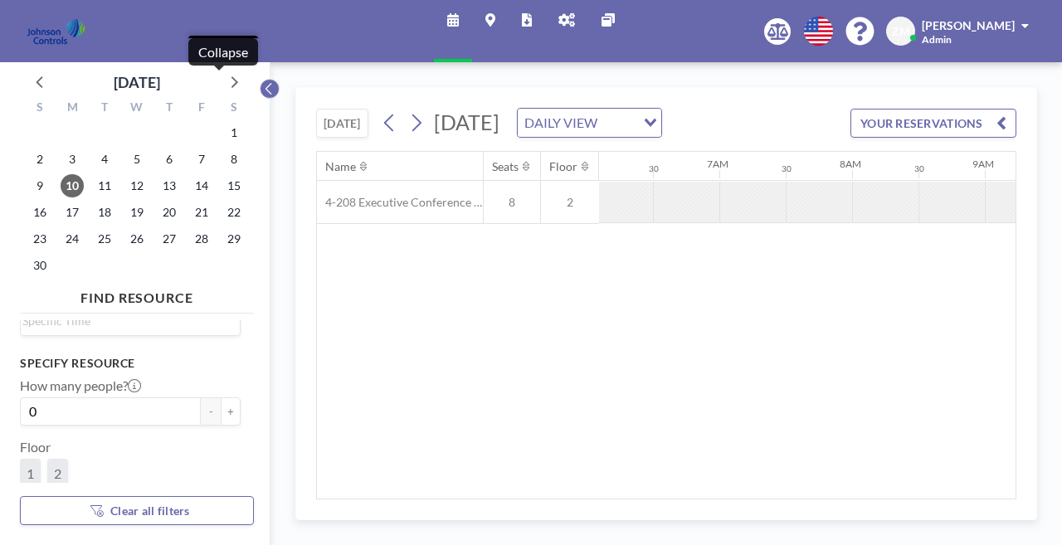
click at [265, 83] on icon at bounding box center [268, 89] width 6 height 12
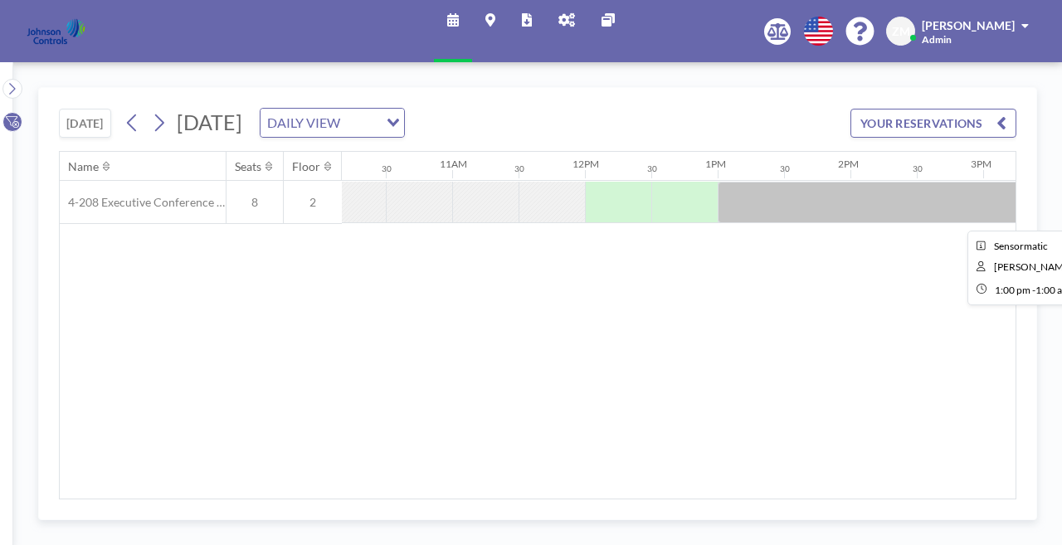
scroll to position [0, 1345]
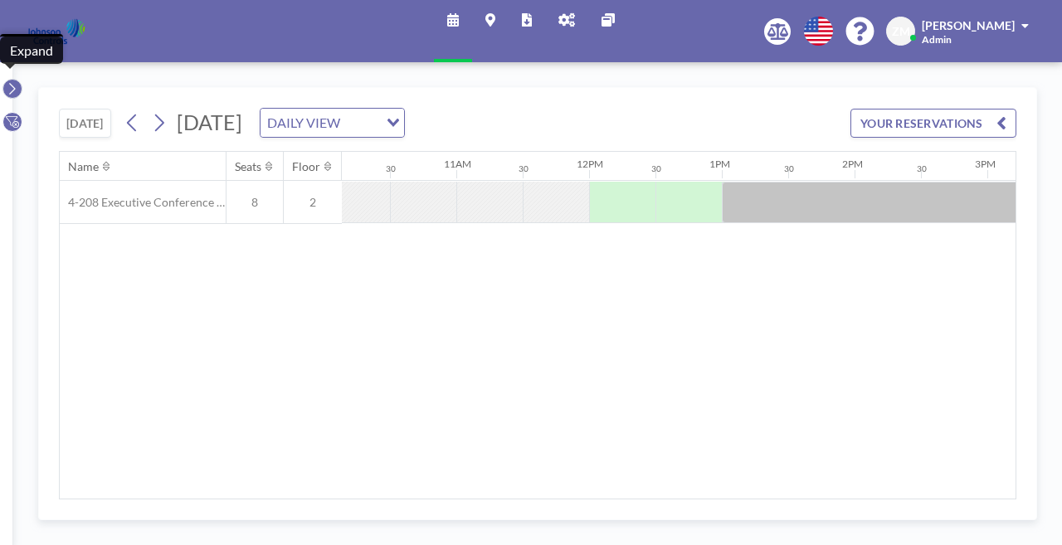
click at [10, 80] on icon at bounding box center [12, 88] width 11 height 17
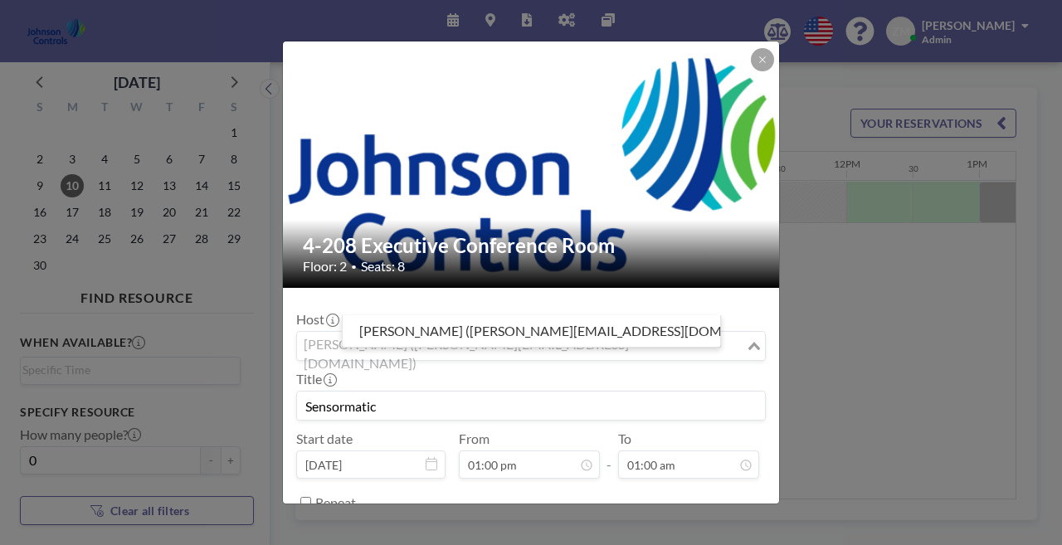
drag, startPoint x: 524, startPoint y: 306, endPoint x: 416, endPoint y: 297, distance: 109.0
click at [416, 332] on div "Shirl Madison (shirl.madison@jci.com)" at bounding box center [521, 344] width 449 height 25
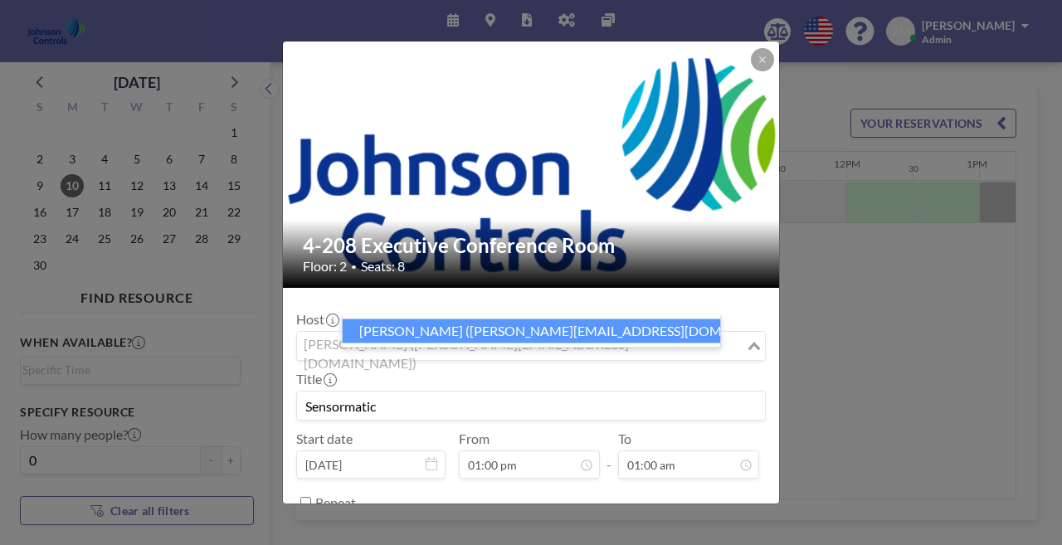
click at [435, 328] on li "Shirl Madison (shirl.madison@jci.com)" at bounding box center [532, 331] width 378 height 24
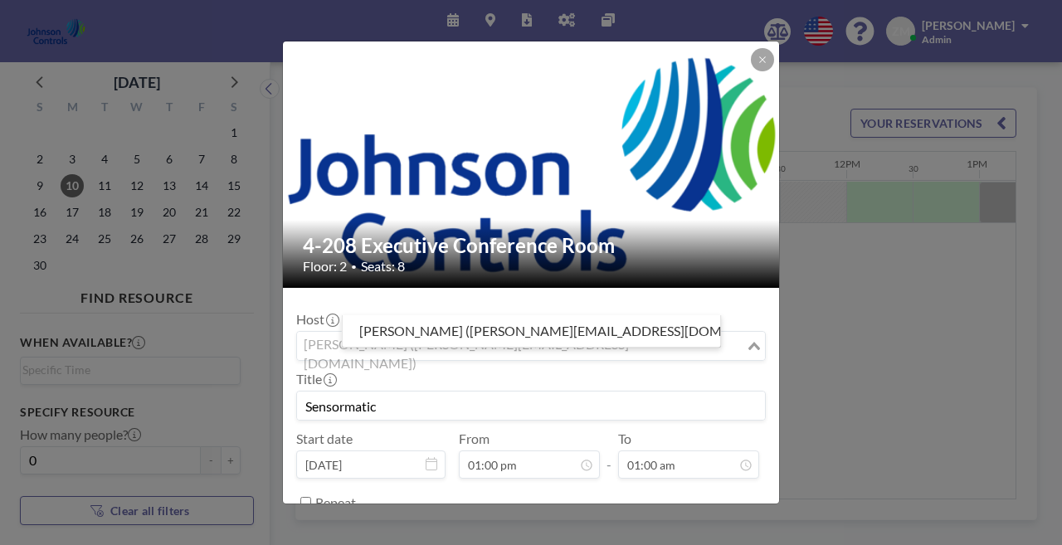
drag, startPoint x: 520, startPoint y: 305, endPoint x: 432, endPoint y: 300, distance: 88.1
click at [432, 332] on div "Shirl Madison (shirl.madison@jci.com)" at bounding box center [521, 344] width 449 height 25
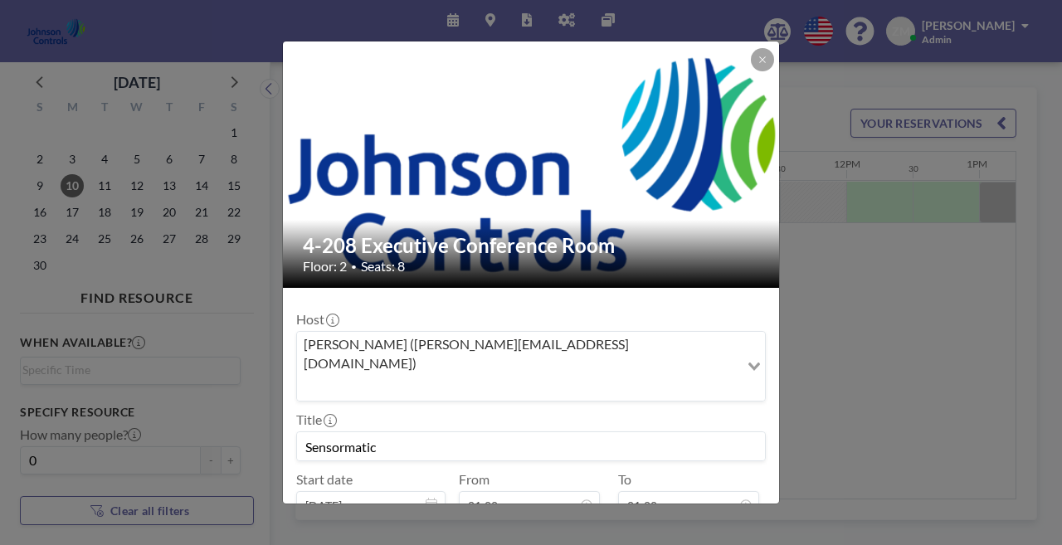
click at [426, 432] on input "Sensormatic" at bounding box center [531, 446] width 468 height 28
drag, startPoint x: 323, startPoint y: 352, endPoint x: 287, endPoint y: 349, distance: 35.8
click at [287, 349] on div "4-208 Executive Conference Room Floor: 2 • Seats: 8 Host Shirl Madison (shirl.m…" at bounding box center [531, 272] width 1062 height 545
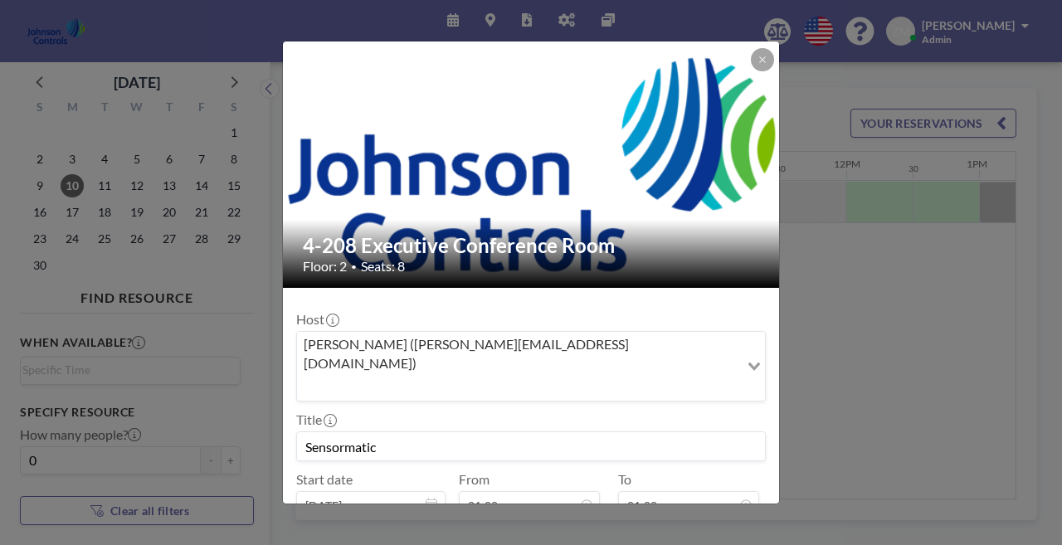
click at [377, 432] on input "Sensormatic" at bounding box center [531, 446] width 468 height 28
click at [499, 70] on button at bounding box center [762, 59] width 23 height 23
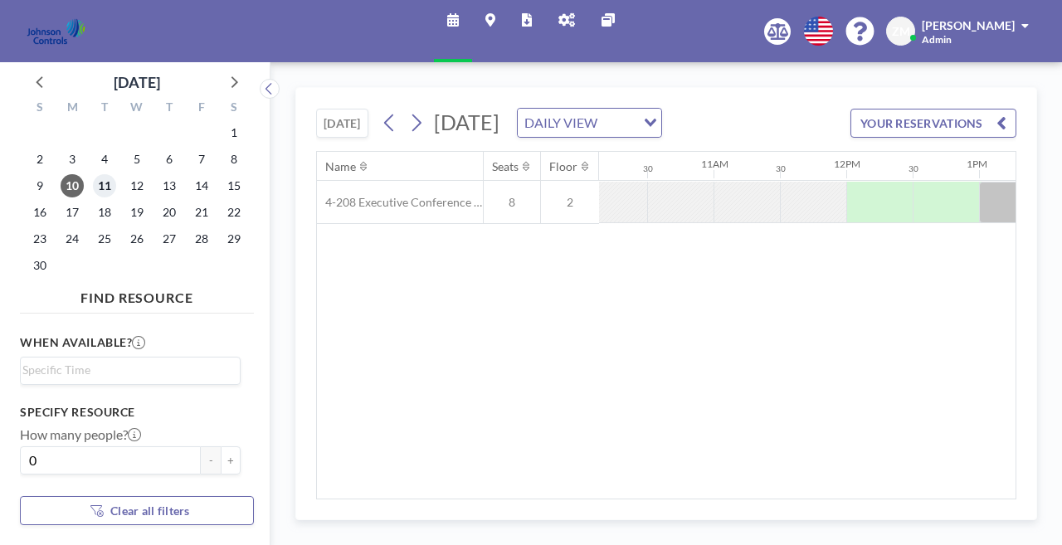
click at [93, 174] on span "11" at bounding box center [104, 185] width 23 height 23
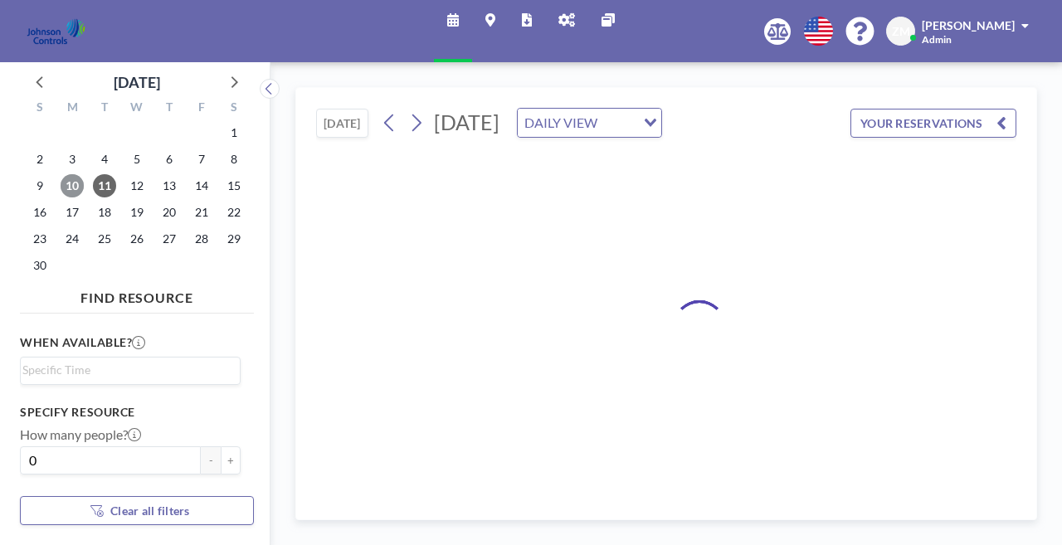
click at [61, 174] on span "10" at bounding box center [72, 185] width 23 height 23
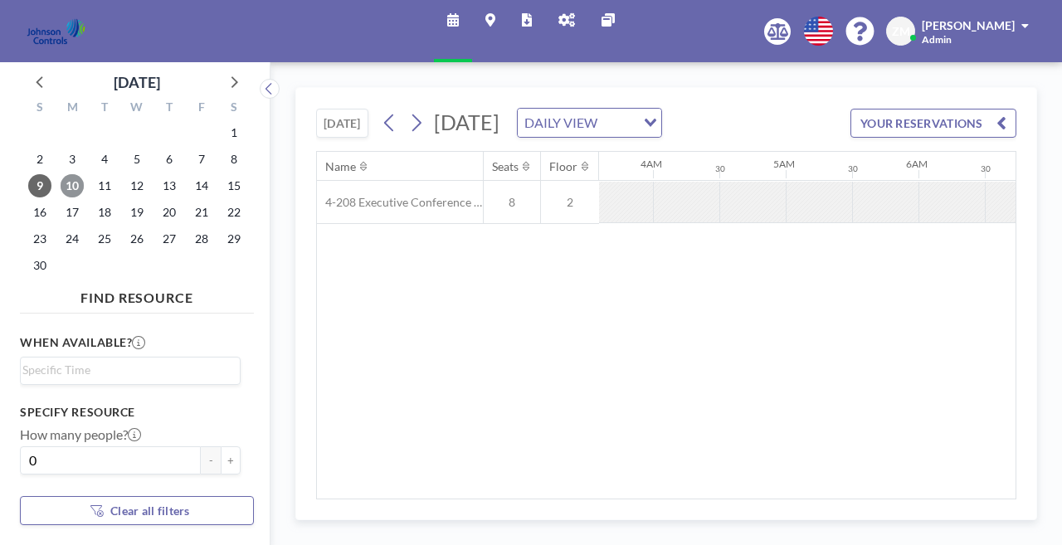
scroll to position [0, 0]
click at [62, 174] on span "10" at bounding box center [72, 185] width 23 height 23
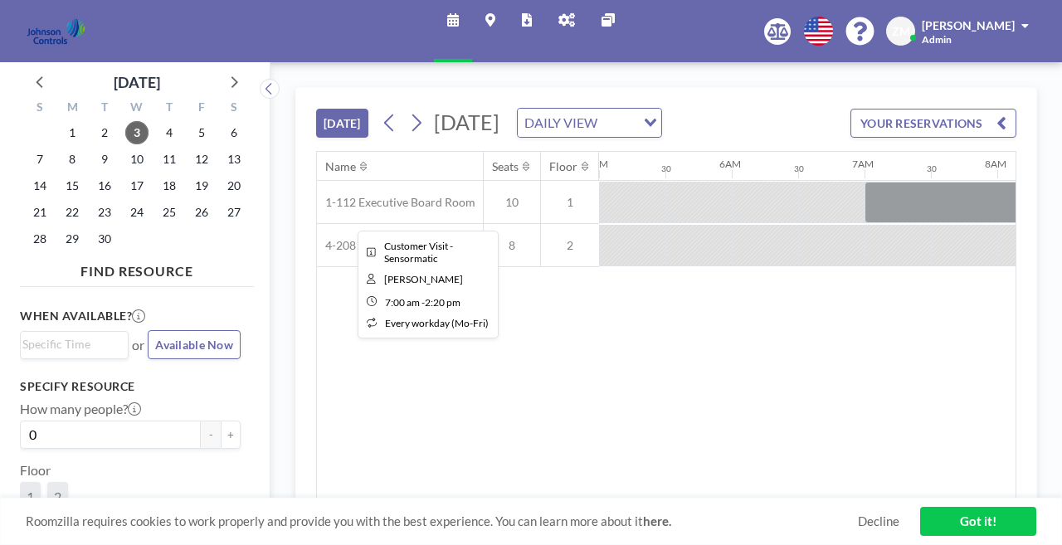
scroll to position [0, 659]
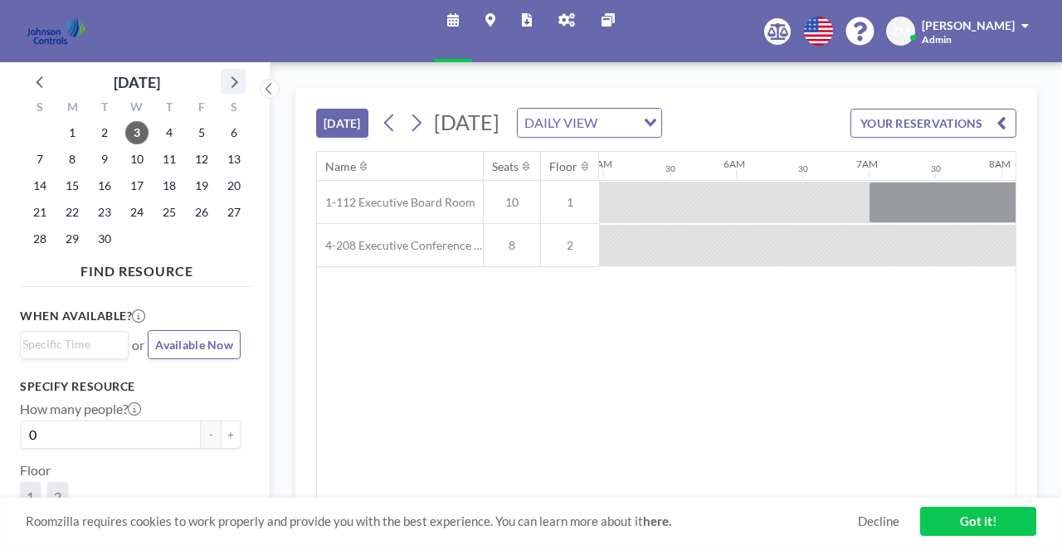
click at [222, 71] on icon at bounding box center [233, 82] width 22 height 22
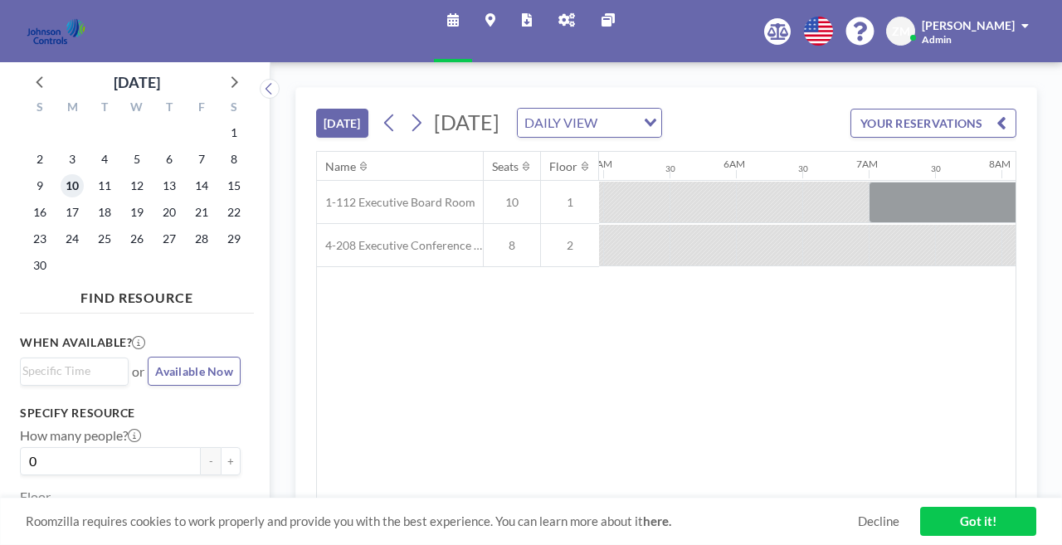
click at [61, 174] on span "10" at bounding box center [72, 185] width 23 height 23
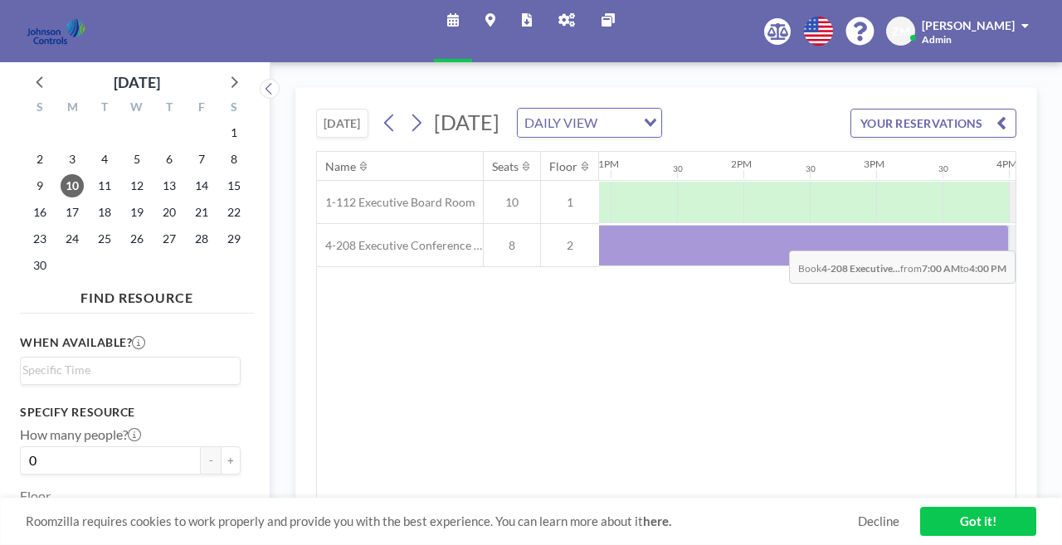
scroll to position [0, 1715]
drag, startPoint x: 546, startPoint y: 202, endPoint x: 867, endPoint y: 212, distance: 321.2
click at [867, 224] on div at bounding box center [476, 245] width 3185 height 43
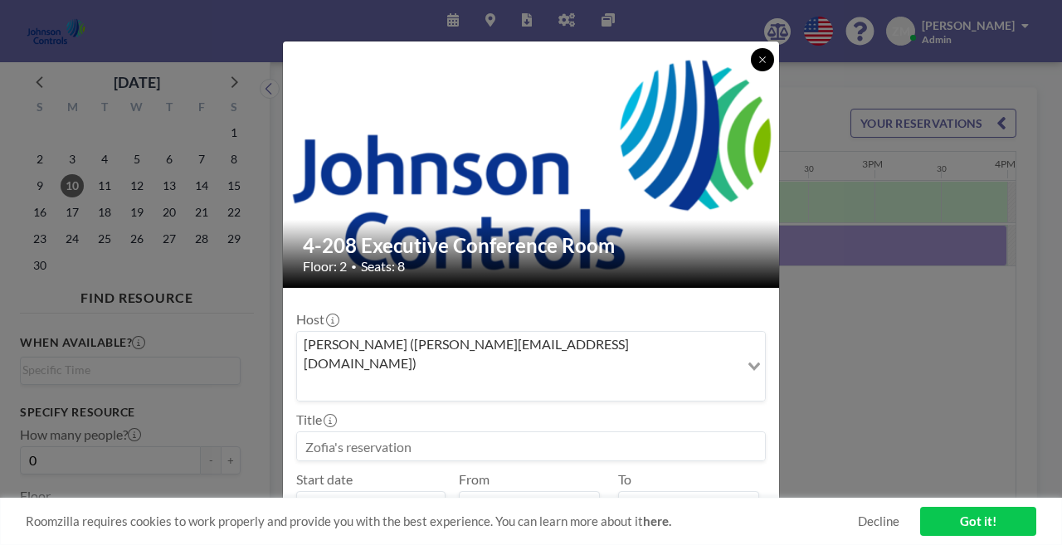
click at [751, 71] on button at bounding box center [762, 59] width 23 height 23
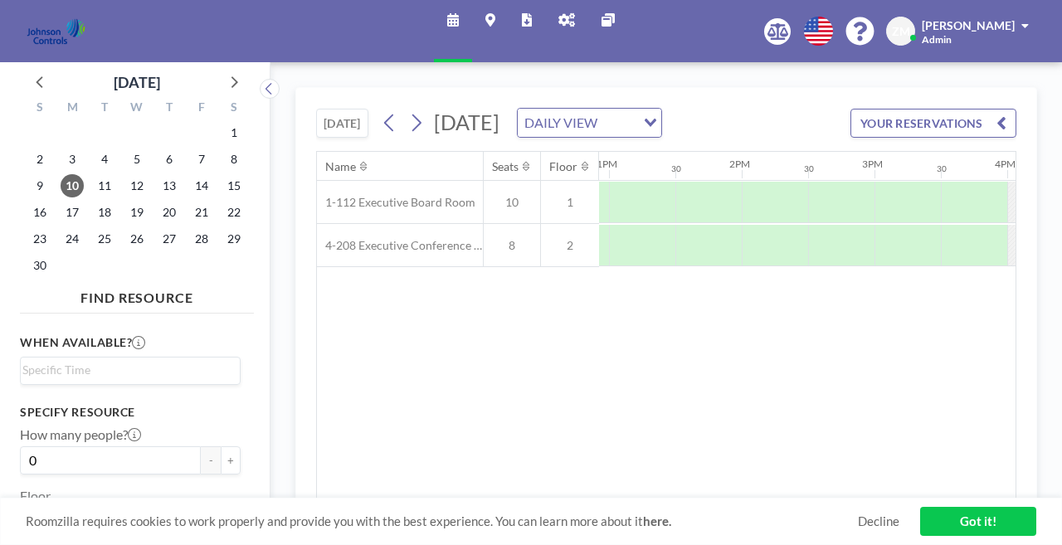
click at [559, 21] on icon at bounding box center [566, 19] width 17 height 13
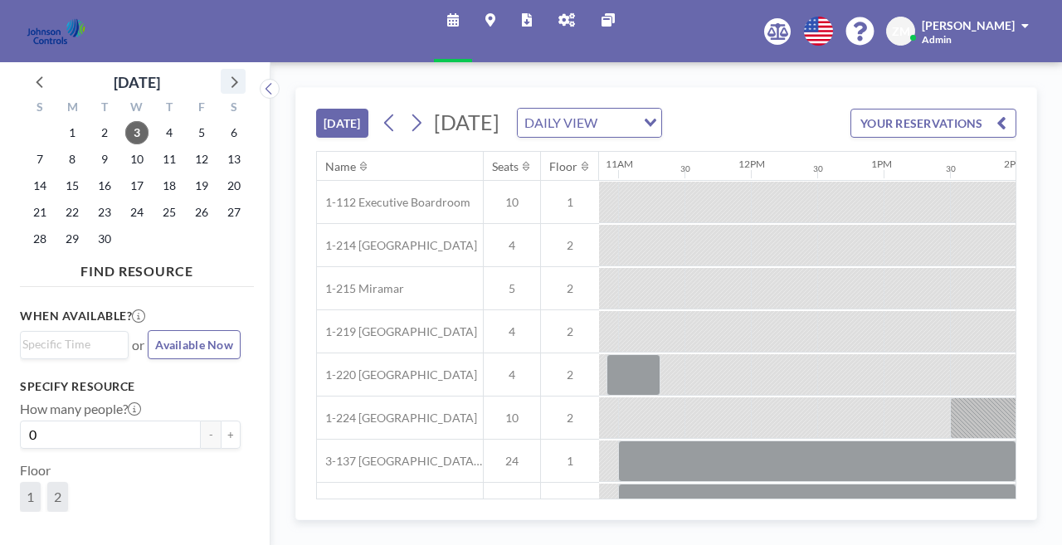
scroll to position [0, 1456]
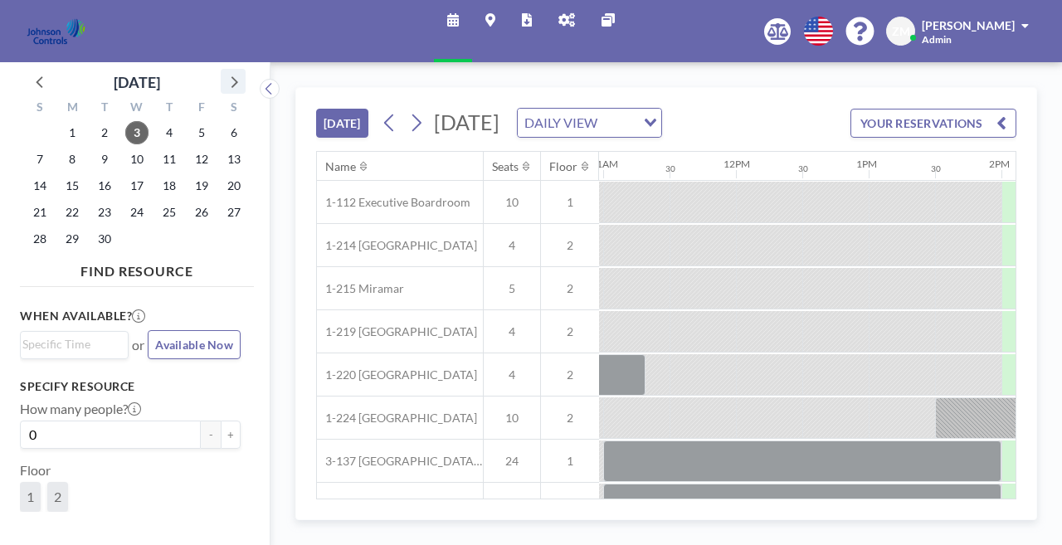
click at [222, 71] on icon at bounding box center [233, 82] width 22 height 22
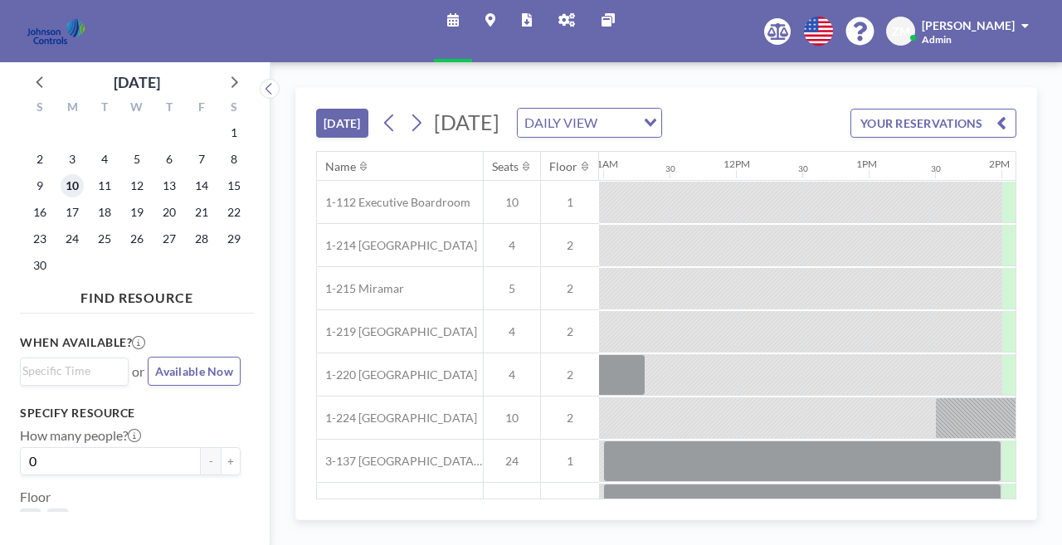
click at [61, 174] on span "10" at bounding box center [72, 185] width 23 height 23
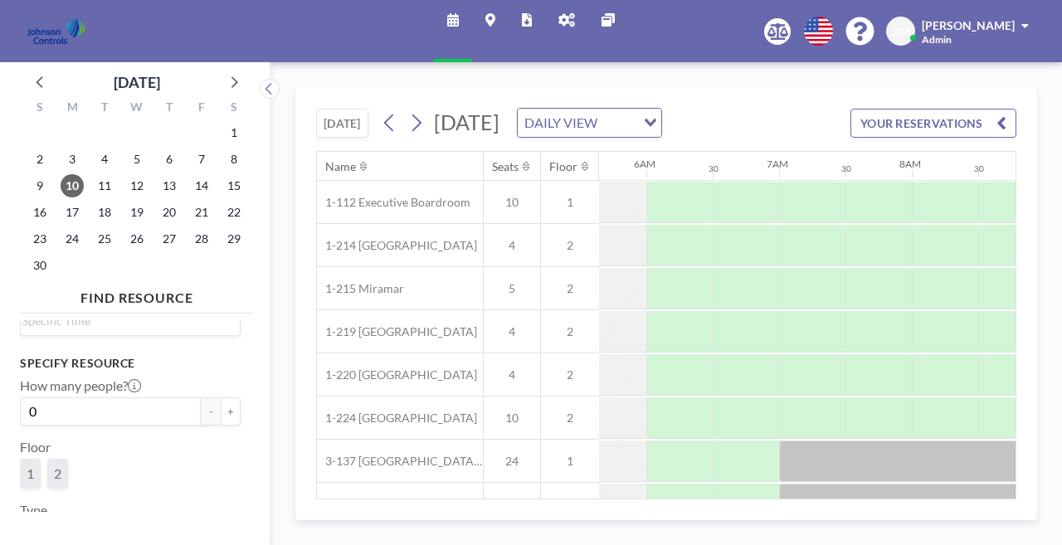
scroll to position [0, 809]
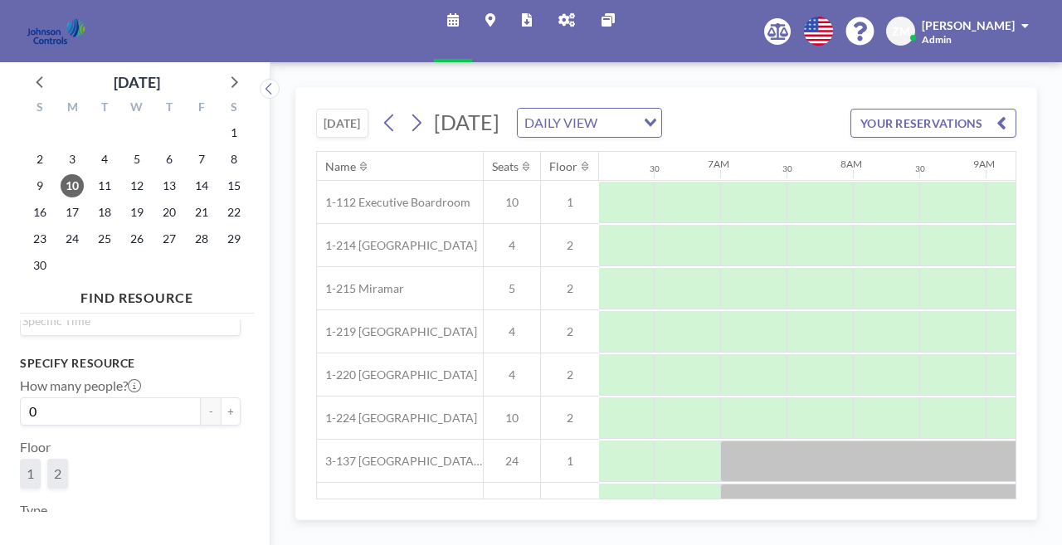
type input "con"
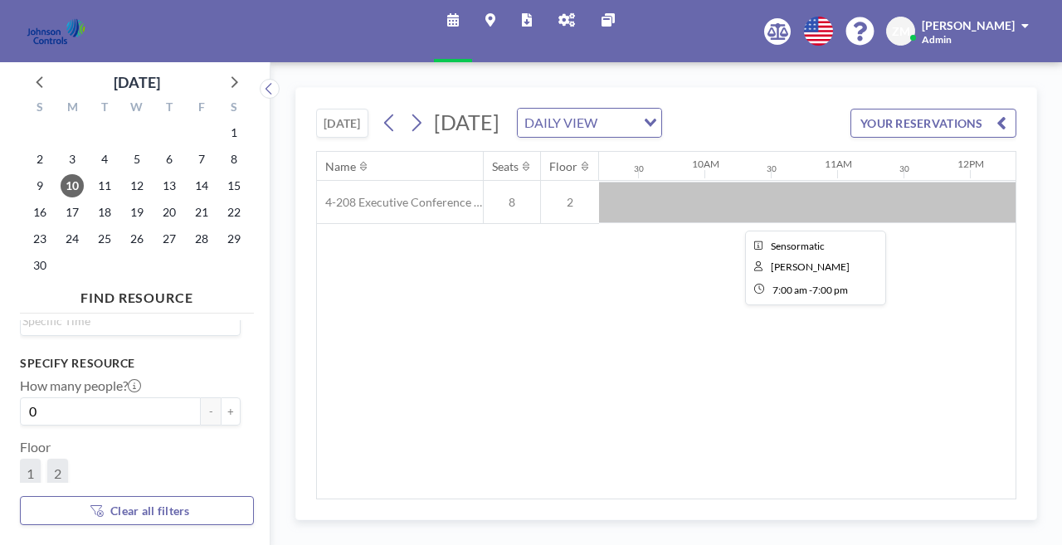
scroll to position [0, 1197]
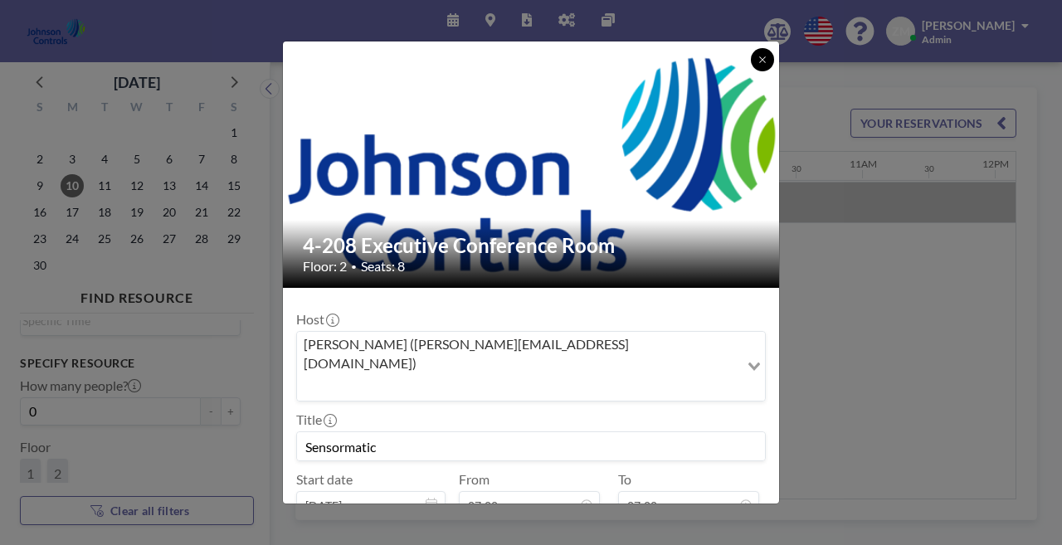
click at [751, 67] on button at bounding box center [762, 59] width 23 height 23
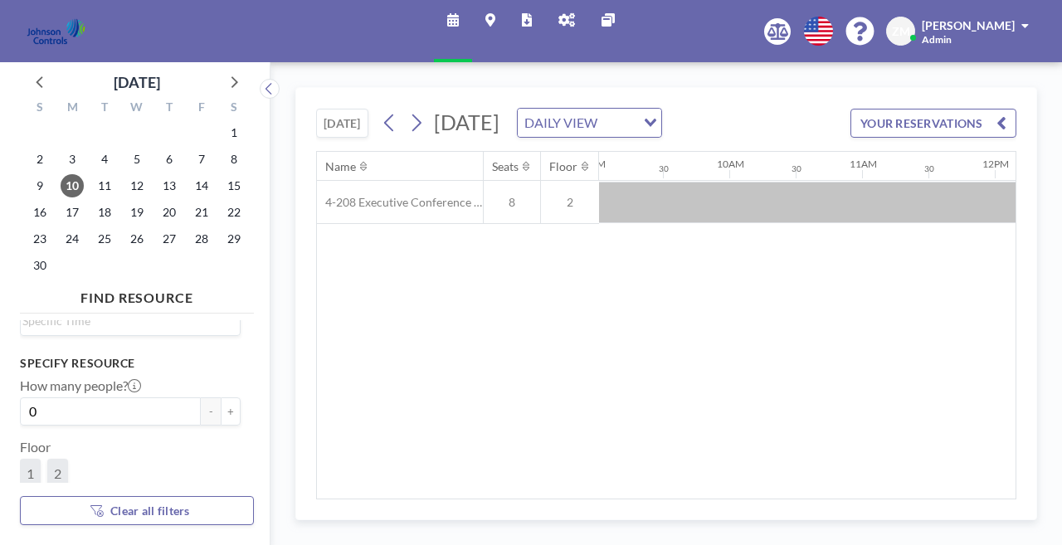
click at [562, 22] on link "Admin panel" at bounding box center [566, 31] width 43 height 62
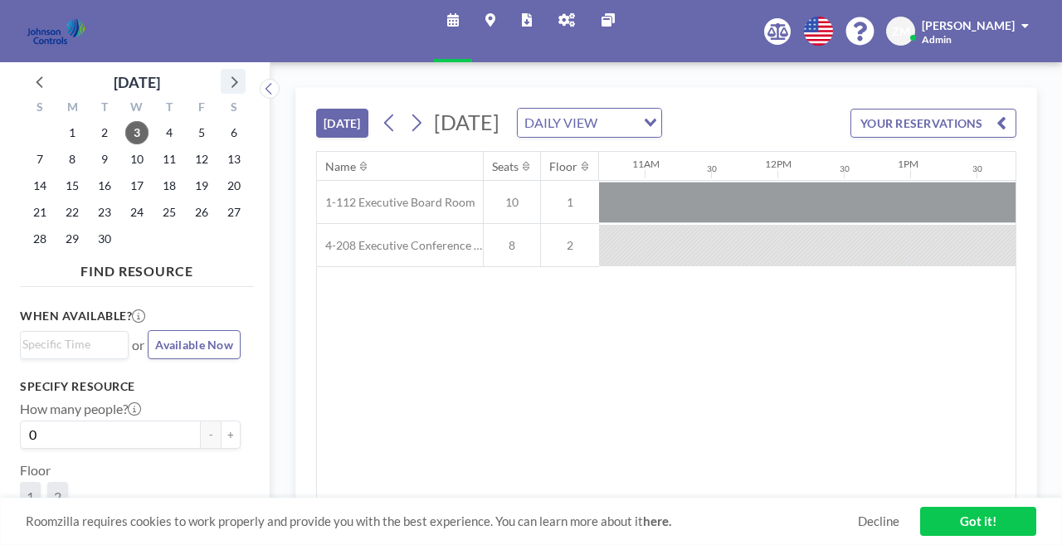
scroll to position [0, 1456]
click at [231, 76] on icon at bounding box center [234, 82] width 7 height 12
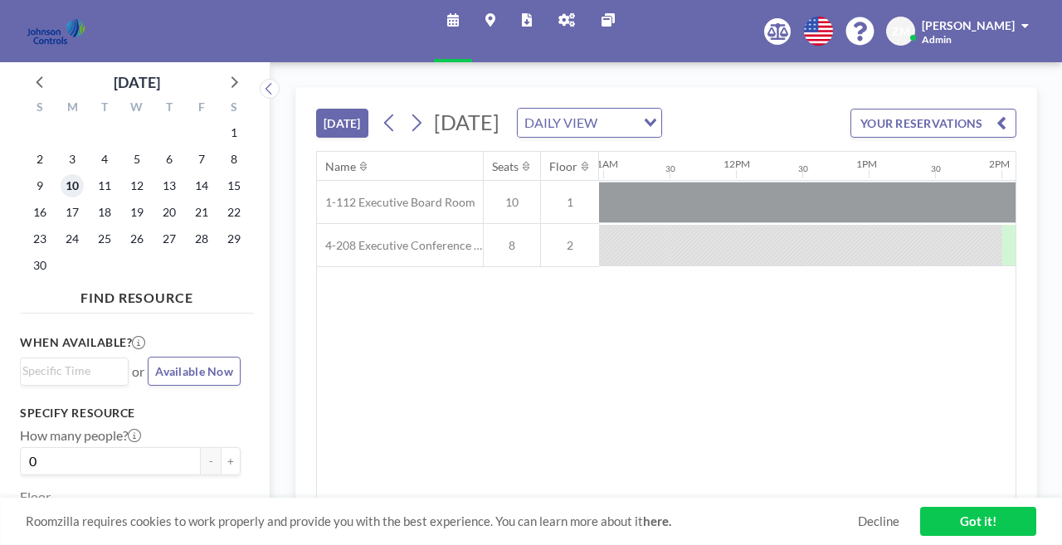
click at [61, 174] on span "10" at bounding box center [72, 185] width 23 height 23
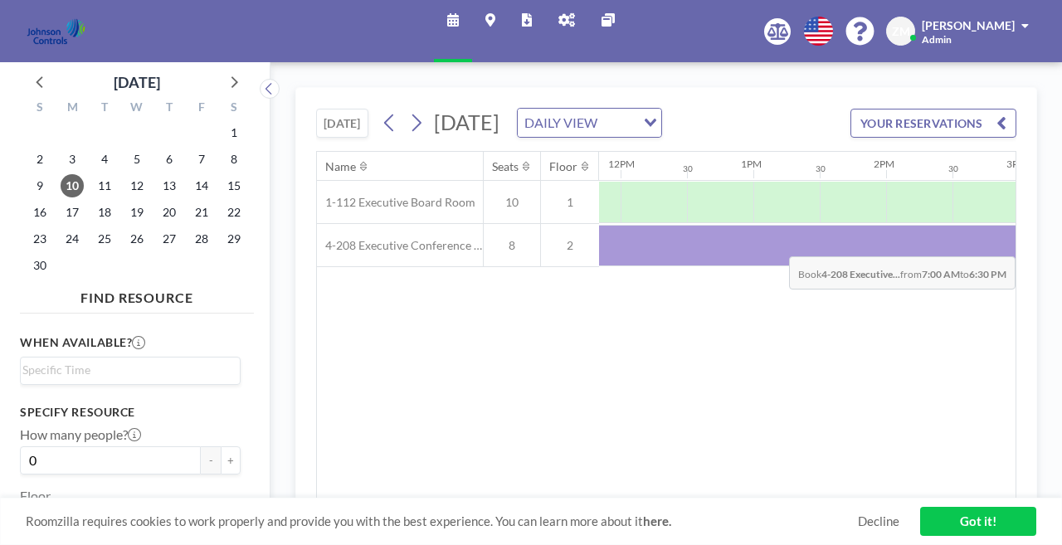
scroll to position [0, 1574]
drag, startPoint x: 644, startPoint y: 205, endPoint x: 945, endPoint y: 210, distance: 301.1
click at [945, 225] on div at bounding box center [750, 245] width 1593 height 41
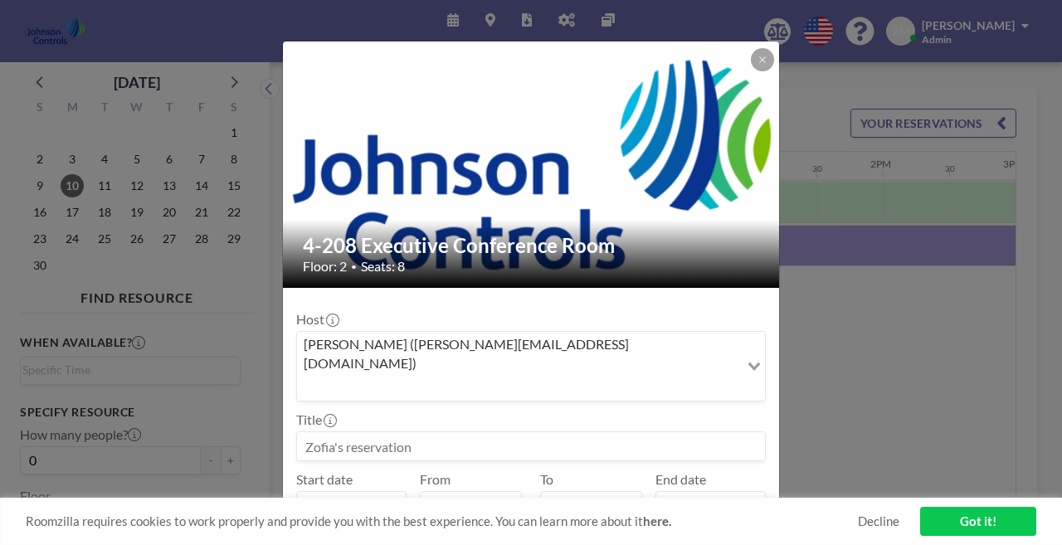
click at [474, 432] on input at bounding box center [531, 446] width 468 height 28
paste input "Sensormatic"
type input "Sensormatic - for [PERSON_NAME]"
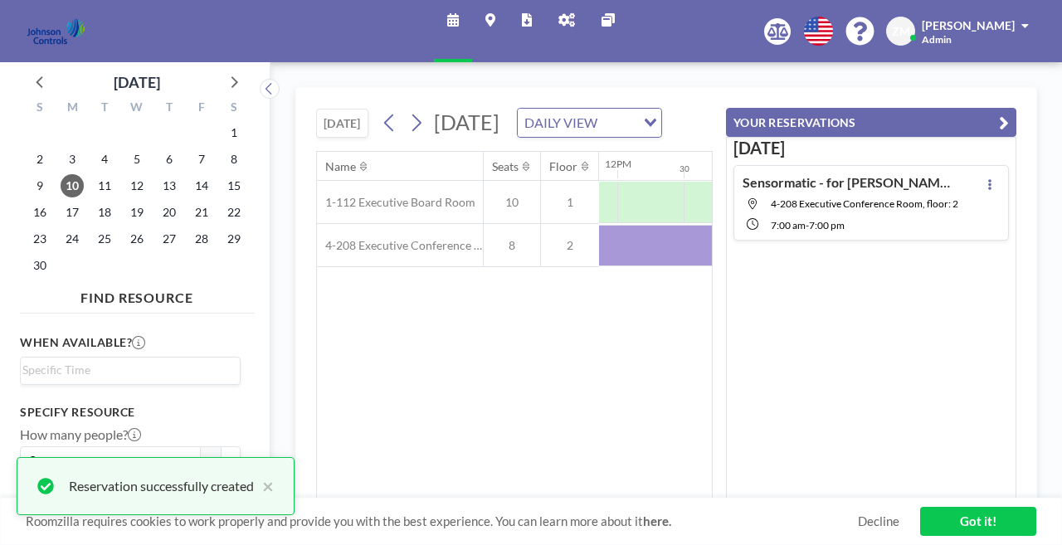
click at [886, 108] on button "YOUR RESERVATIONS" at bounding box center [871, 122] width 290 height 29
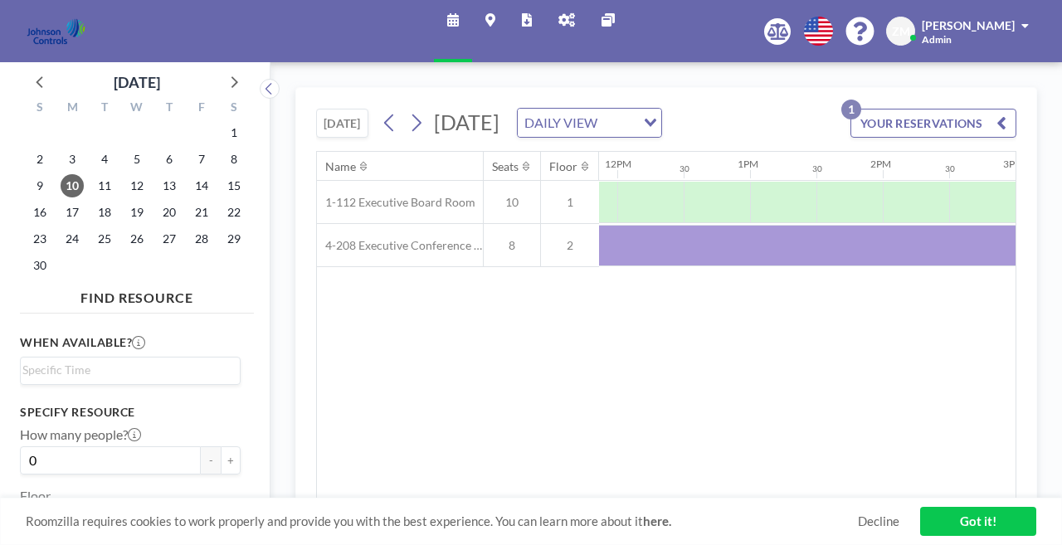
click at [565, 20] on icon at bounding box center [566, 19] width 17 height 13
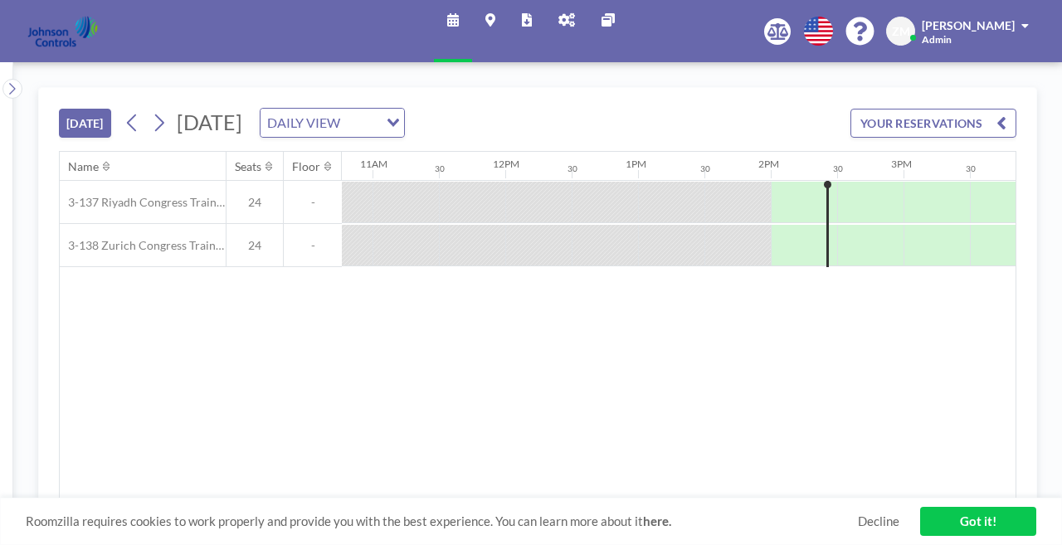
scroll to position [0, 1456]
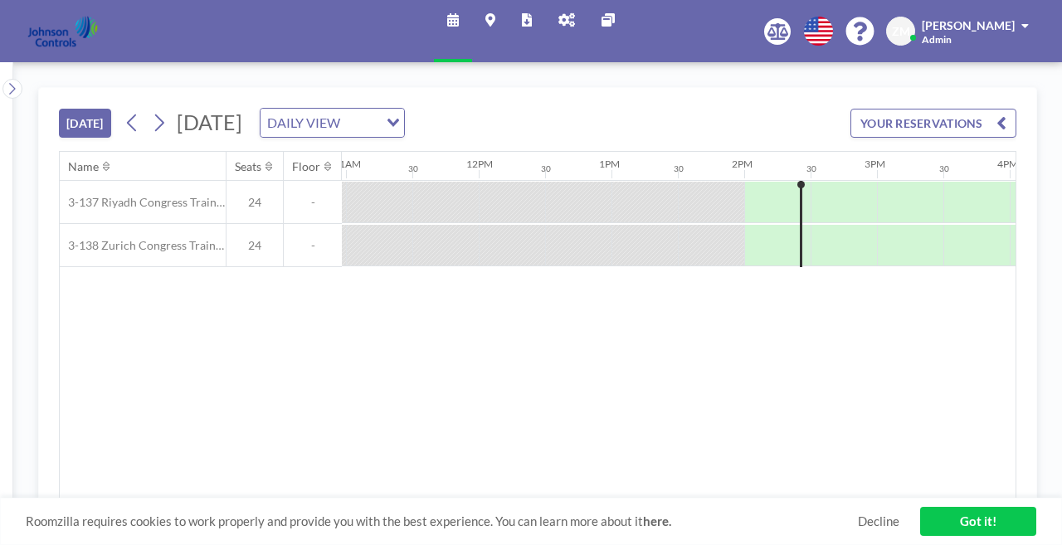
click at [560, 17] on icon at bounding box center [566, 19] width 17 height 13
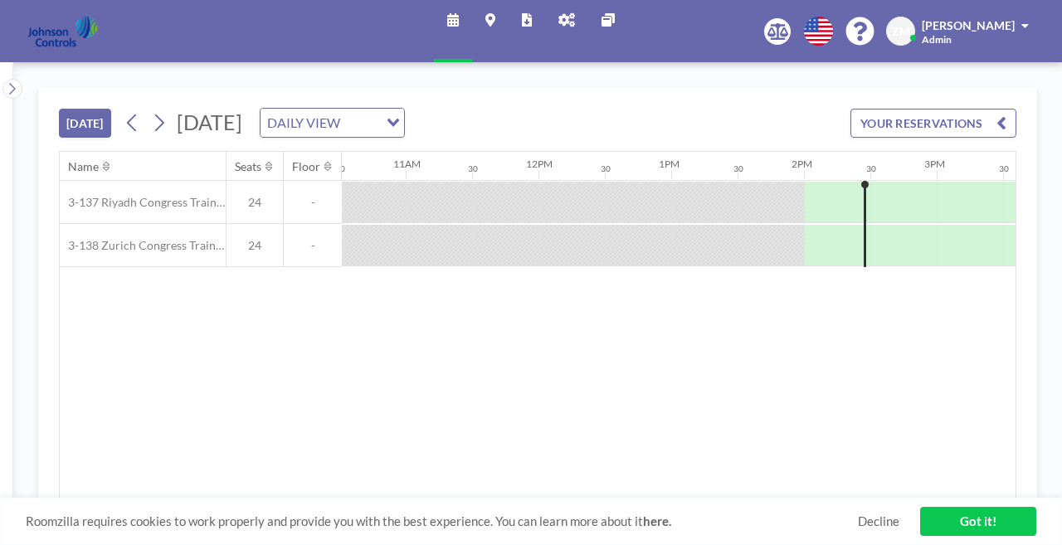
scroll to position [0, 1456]
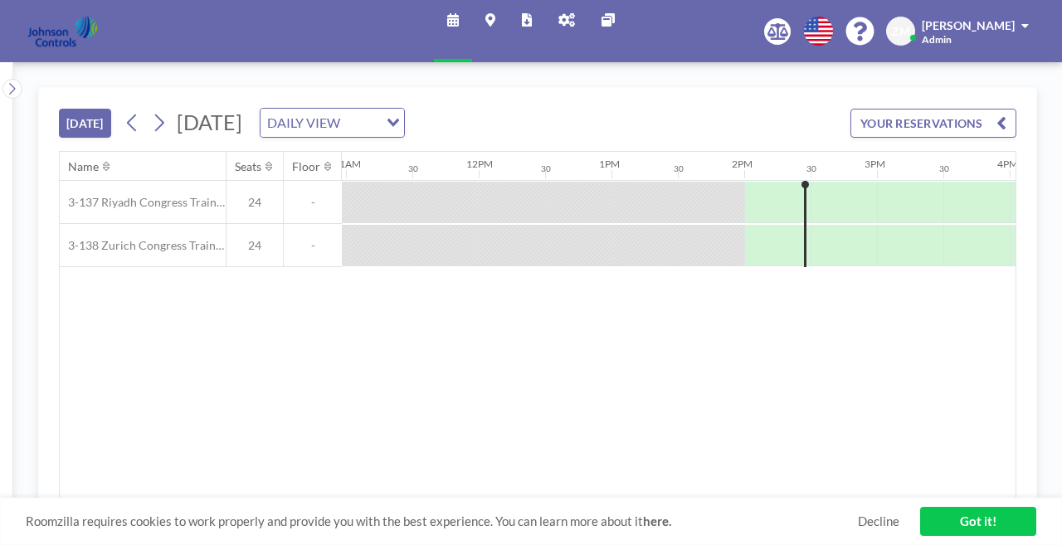
click at [492, 18] on link "Maps" at bounding box center [490, 31] width 36 height 62
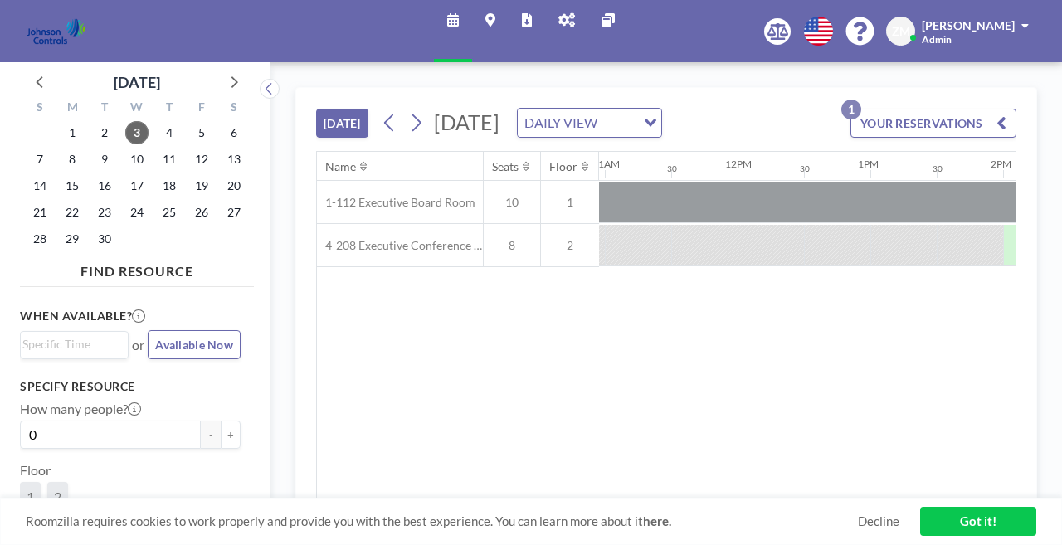
scroll to position [0, 1456]
click at [563, 18] on icon at bounding box center [566, 19] width 17 height 13
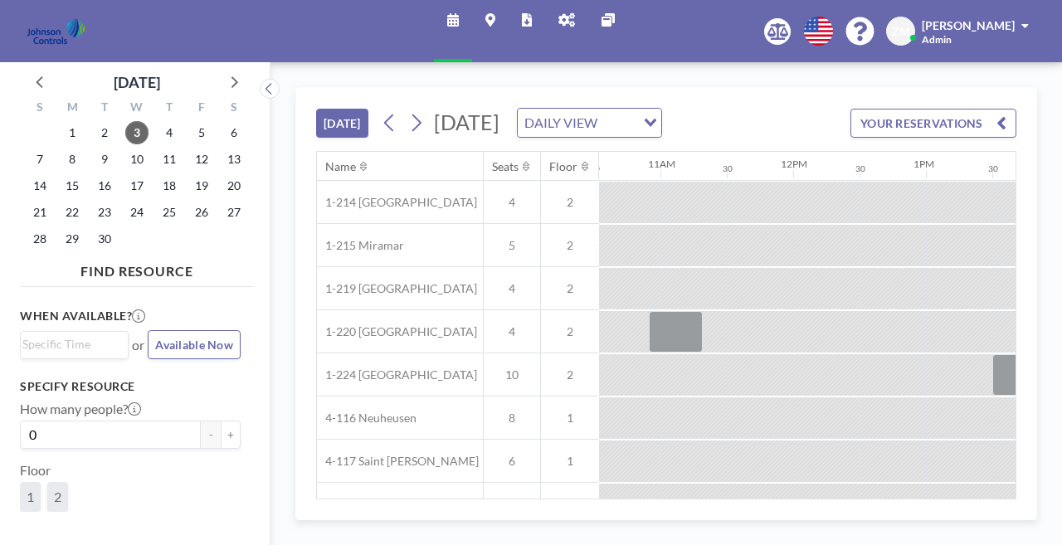
scroll to position [0, 1399]
click at [559, 24] on link "Admin panel" at bounding box center [566, 31] width 43 height 62
